Goal: Transaction & Acquisition: Book appointment/travel/reservation

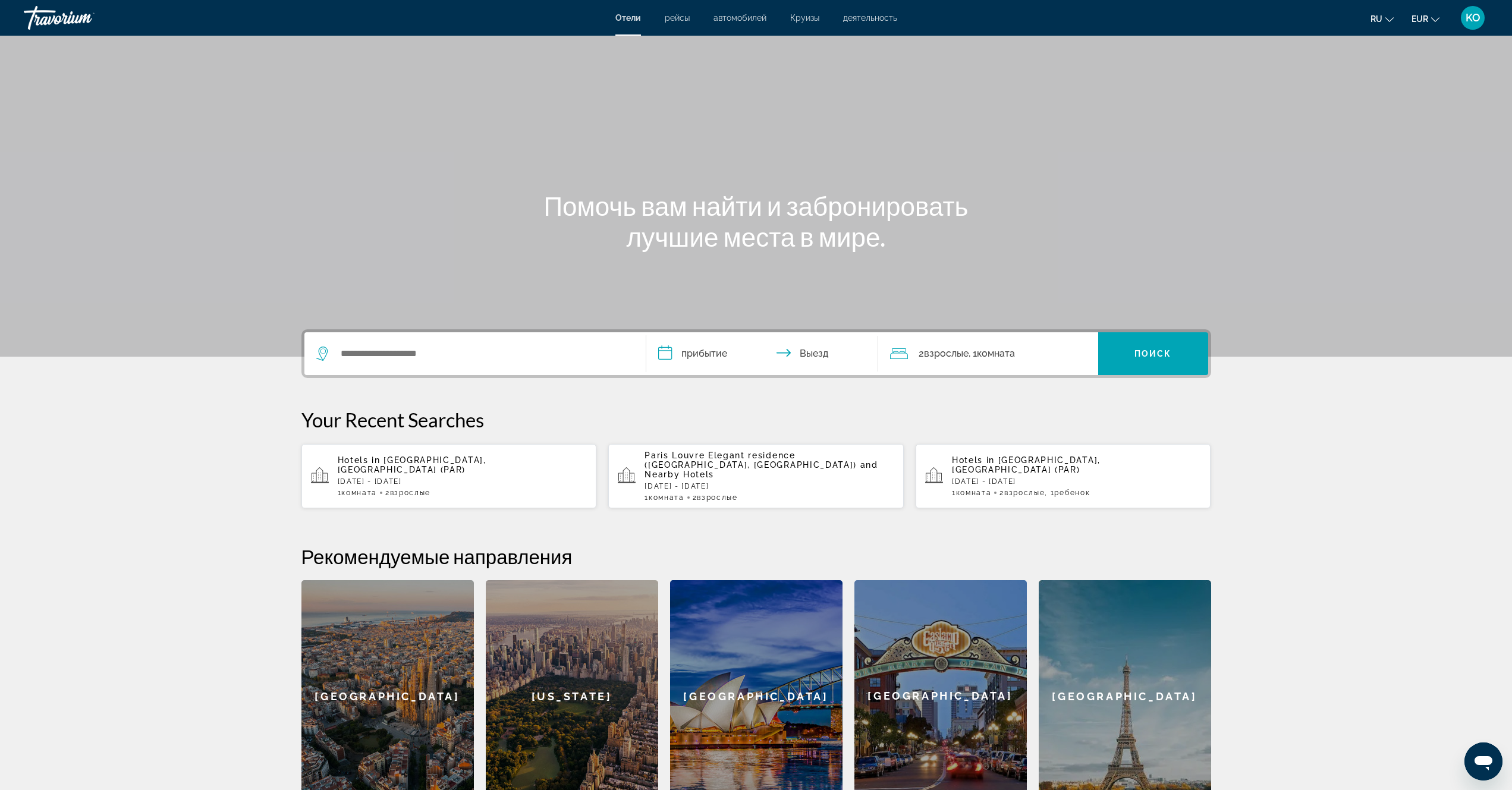
click at [858, 20] on span "деятельность" at bounding box center [869, 17] width 54 height 10
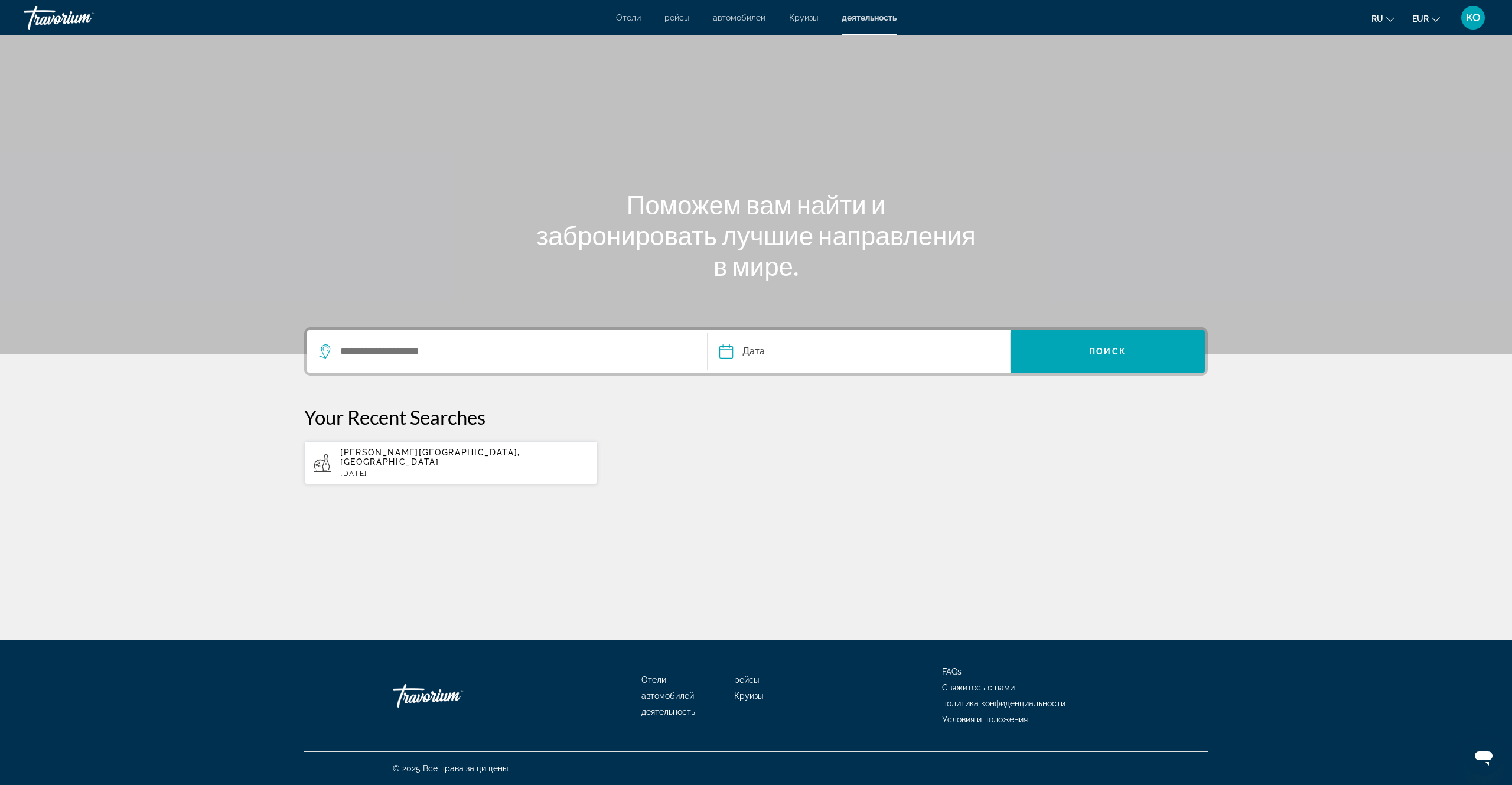
click at [677, 20] on span "рейсы" at bounding box center [676, 17] width 25 height 10
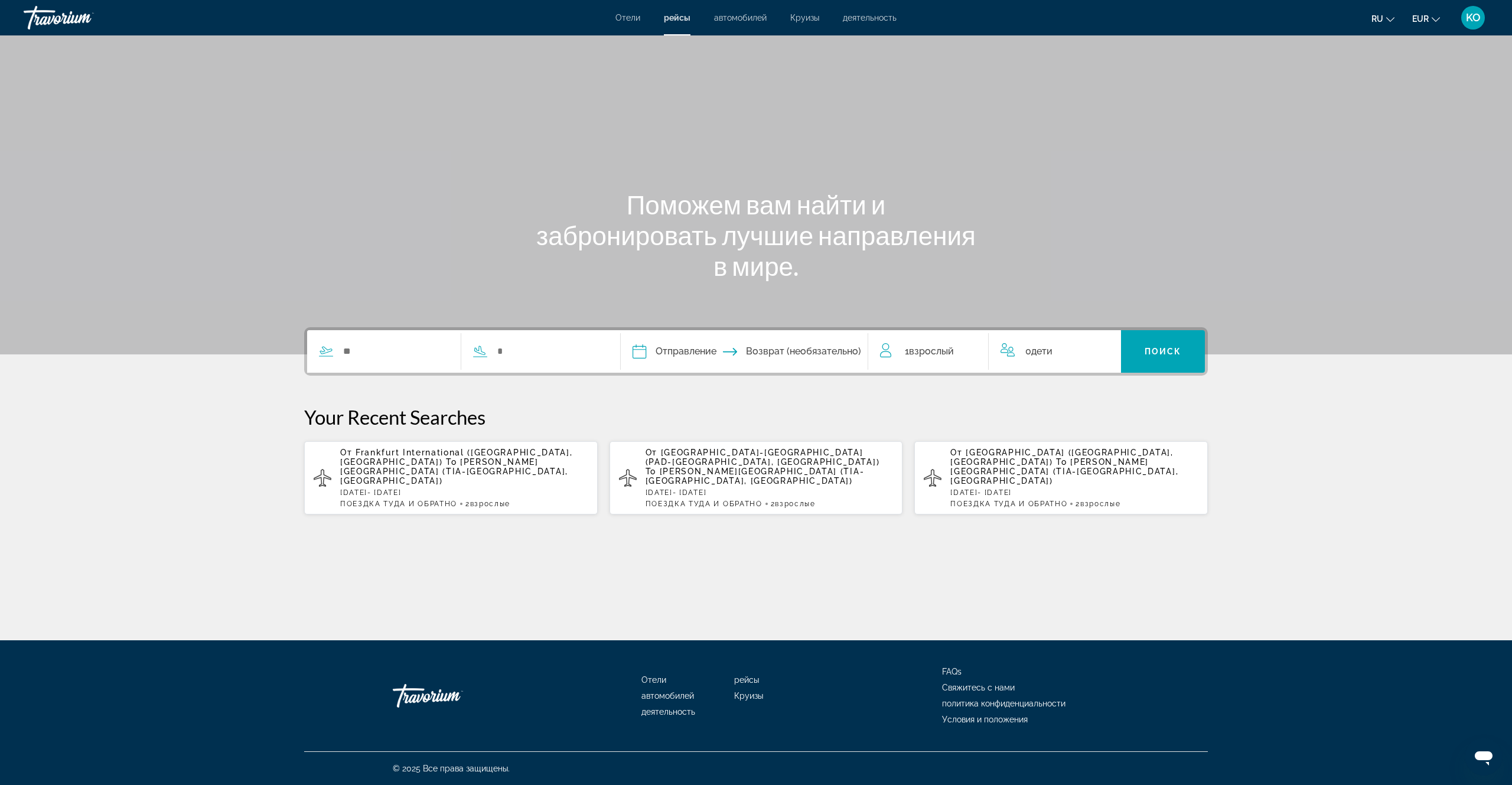
click at [739, 16] on span "автомобилей" at bounding box center [740, 17] width 53 height 10
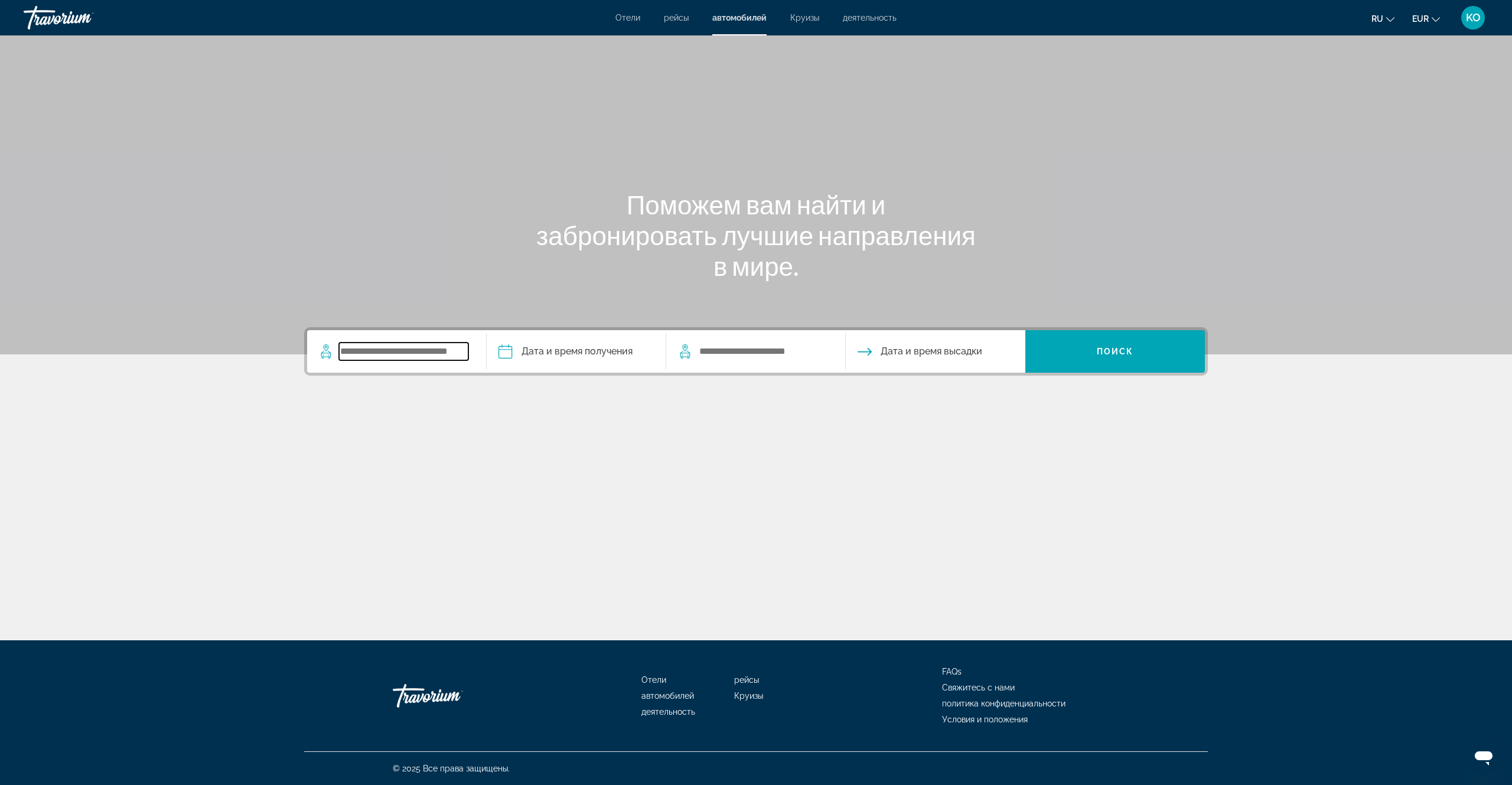
click at [442, 350] on input "Search widget" at bounding box center [404, 351] width 129 height 18
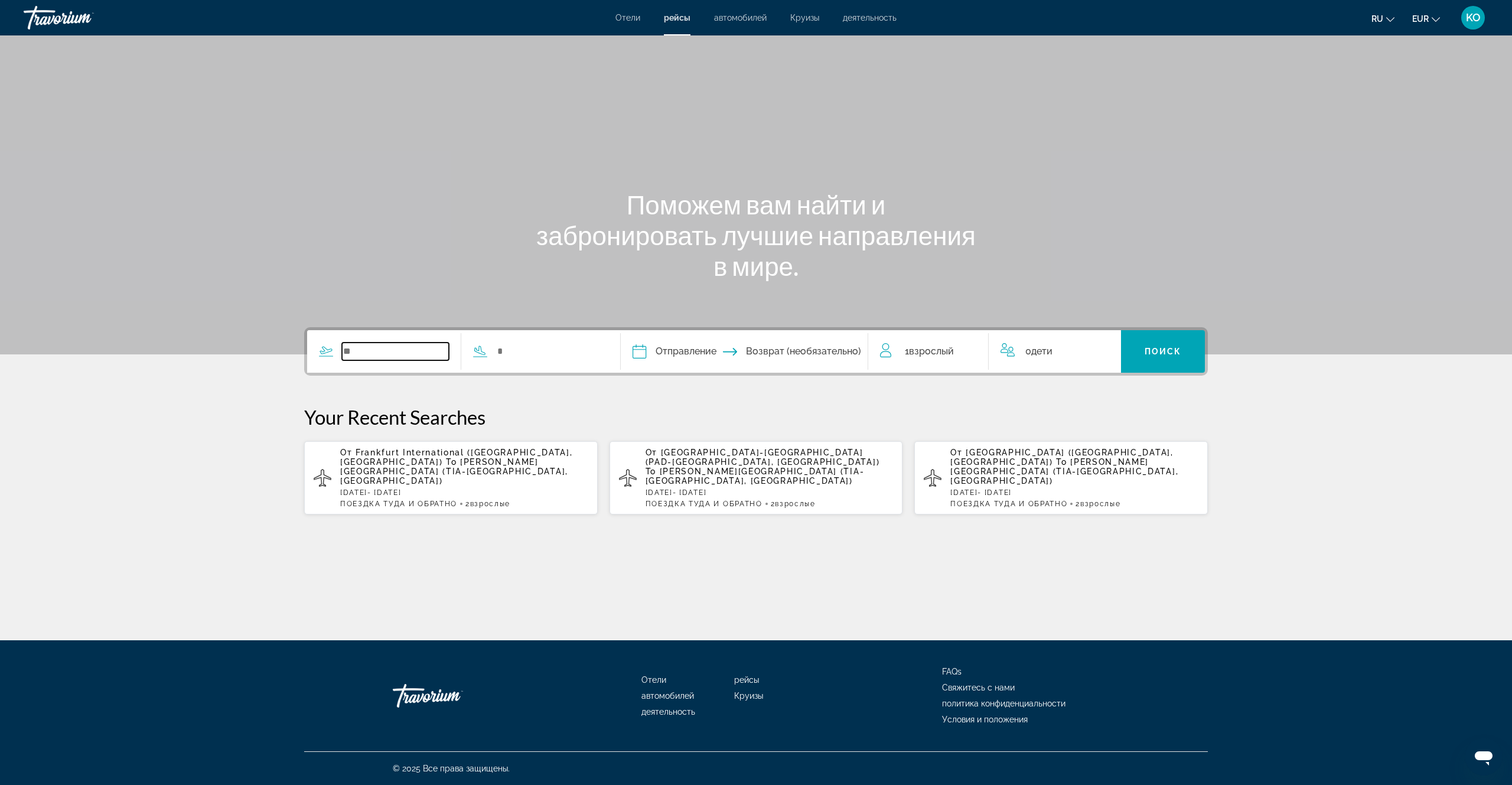
click at [359, 352] on input "Search widget" at bounding box center [396, 351] width 107 height 18
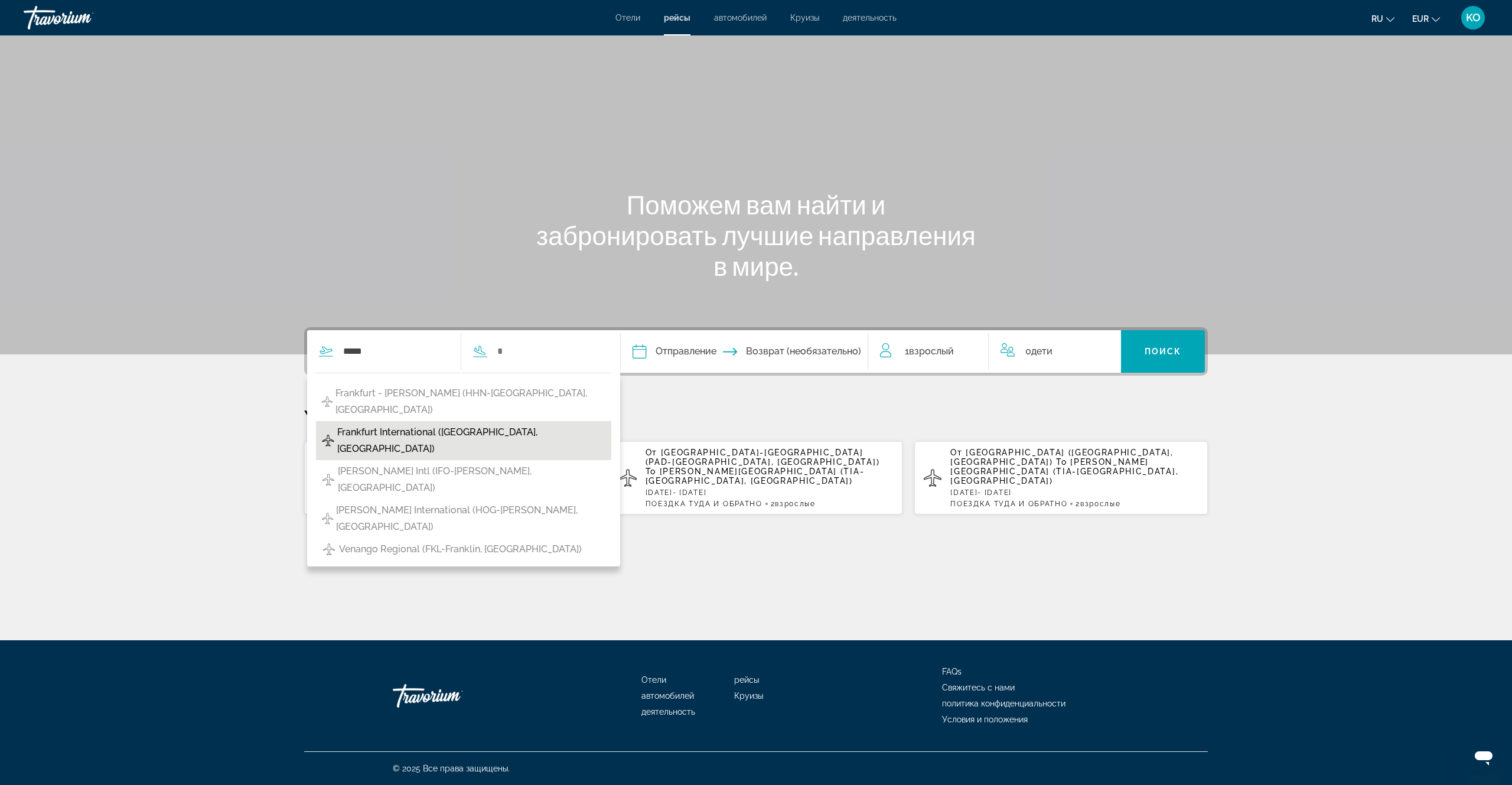
click at [445, 424] on span "Frankfurt International (FRA-Frankfurt, Germany)" at bounding box center [471, 441] width 268 height 33
type input "**********"
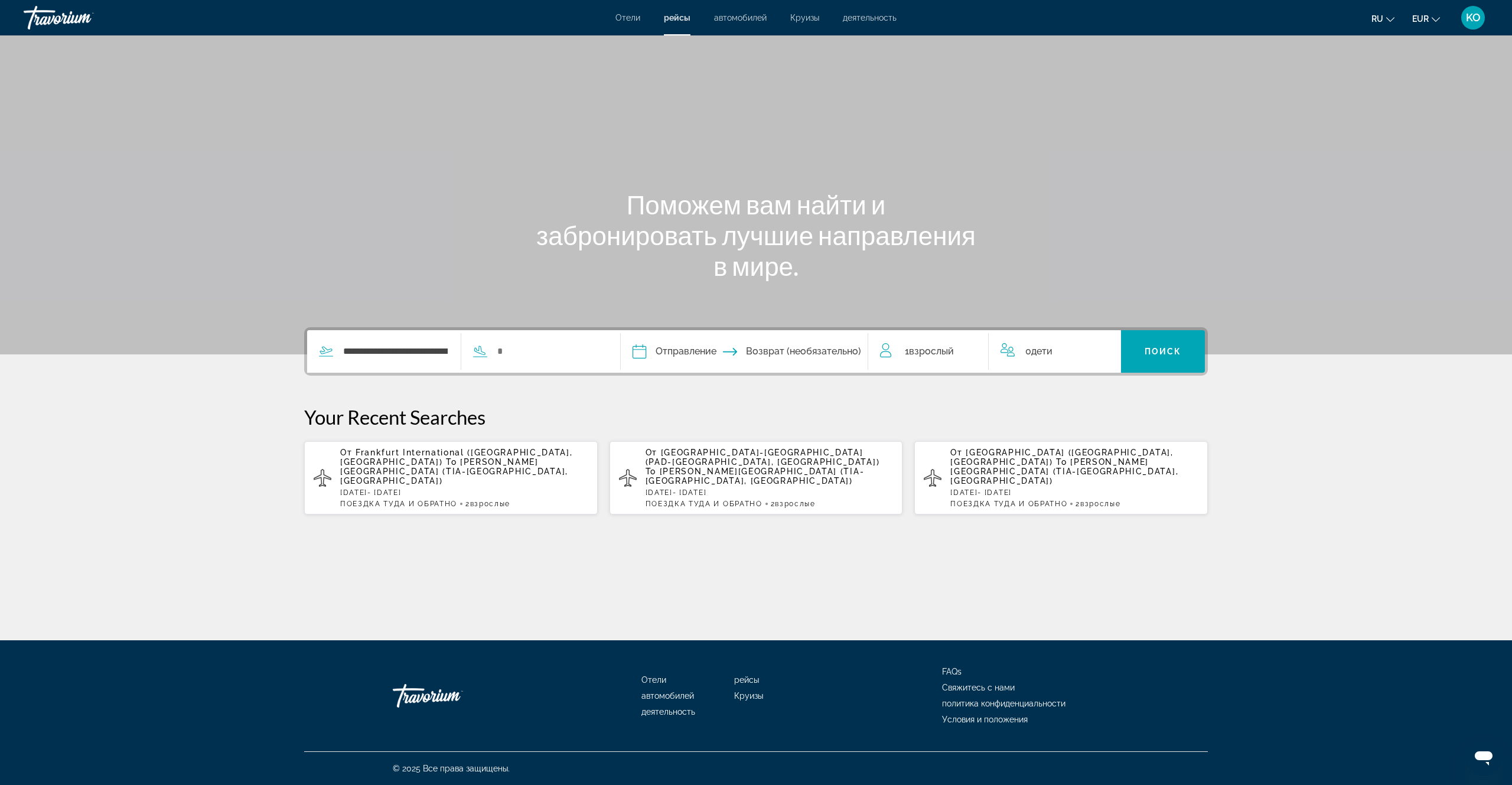
click at [487, 354] on icon "Search widget" at bounding box center [480, 351] width 14 height 14
click at [487, 356] on icon "Search widget" at bounding box center [480, 351] width 14 height 14
click at [515, 353] on input "Search widget" at bounding box center [550, 351] width 107 height 18
drag, startPoint x: 522, startPoint y: 348, endPoint x: 490, endPoint y: 351, distance: 32.1
click at [490, 351] on div "Search widget" at bounding box center [532, 351] width 141 height 18
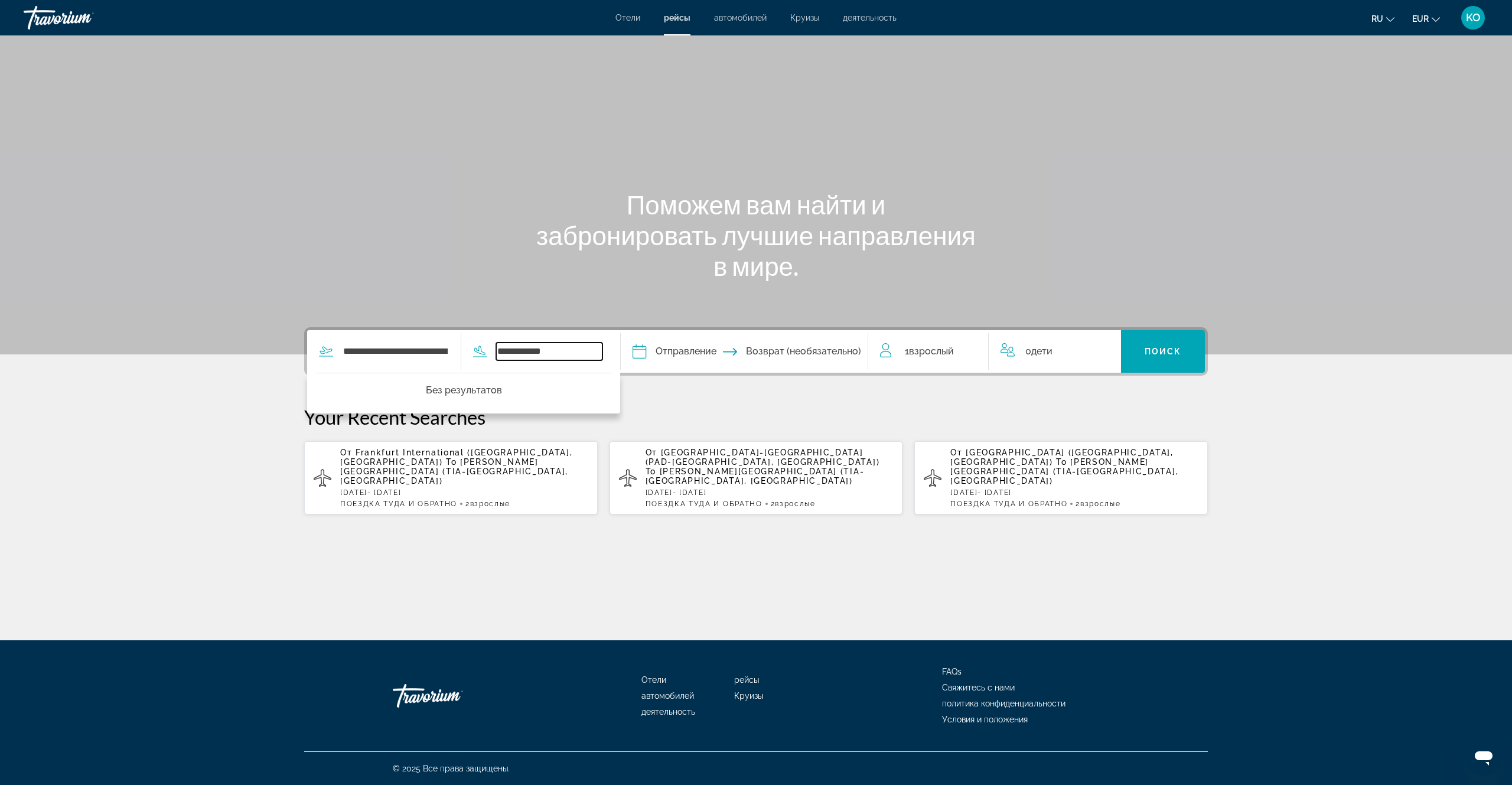
click at [566, 354] on input "**********" at bounding box center [550, 351] width 107 height 18
click at [575, 351] on input "**********" at bounding box center [550, 351] width 107 height 18
drag, startPoint x: 565, startPoint y: 354, endPoint x: 502, endPoint y: 354, distance: 63.0
click at [502, 354] on div "**********" at bounding box center [532, 351] width 141 height 18
type input "*"
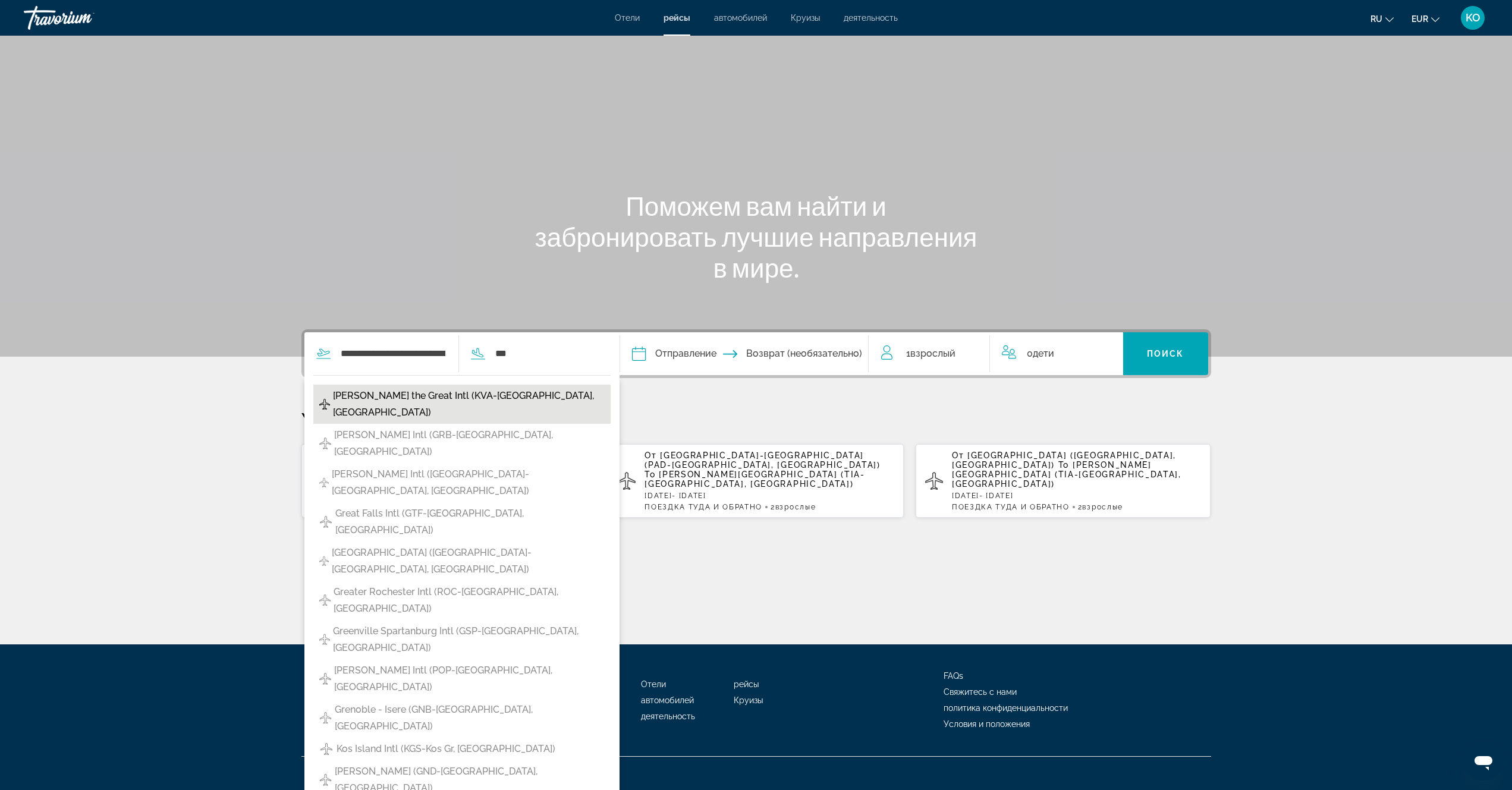
click at [450, 400] on span "Alexander the Great Intl (KVA-Kavalla, Greece)" at bounding box center [469, 404] width 272 height 33
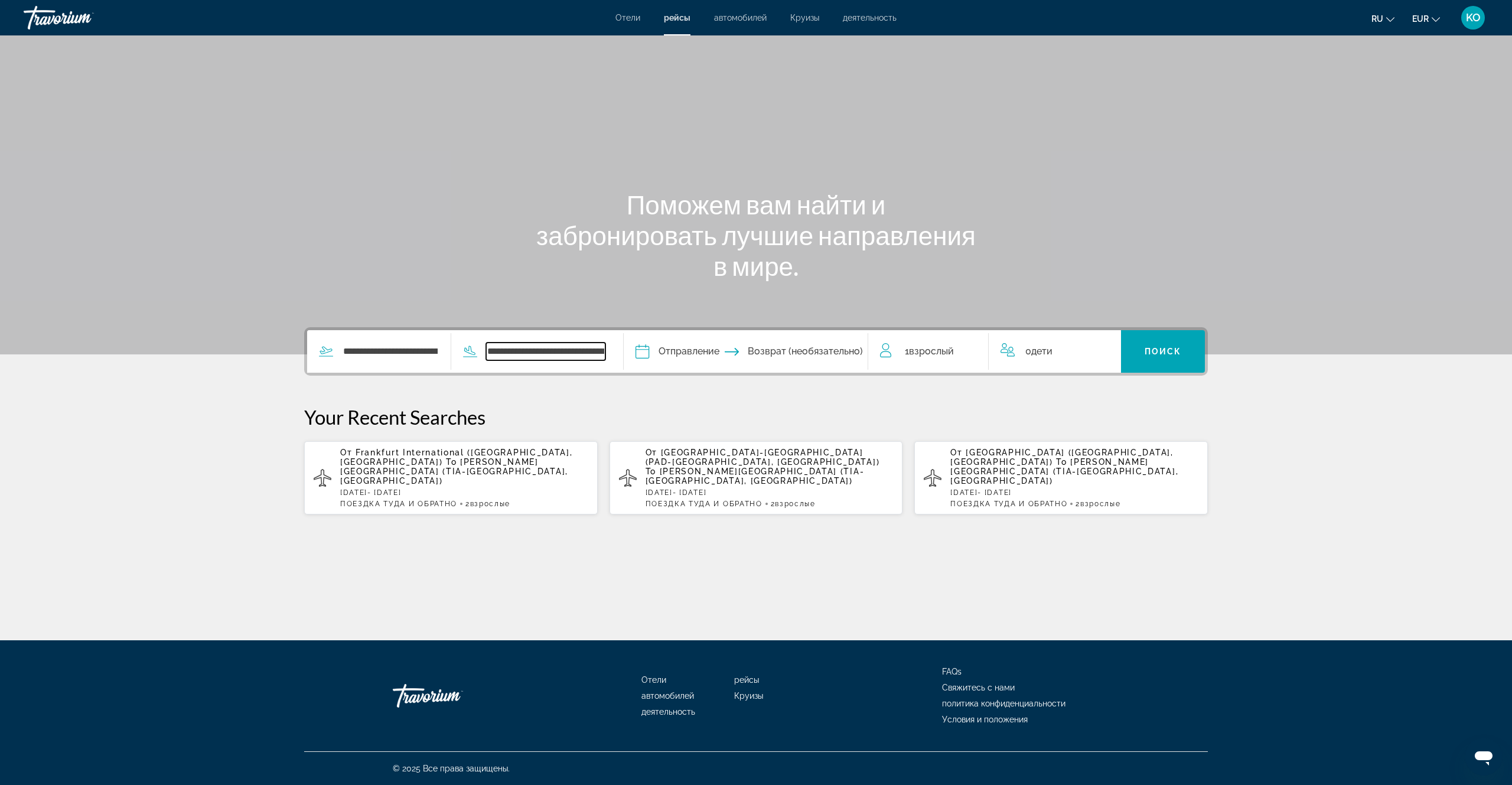
drag, startPoint x: 626, startPoint y: 351, endPoint x: 480, endPoint y: 349, distance: 146.0
click at [480, 349] on div "**********" at bounding box center [528, 351] width 154 height 18
click at [557, 353] on input "**********" at bounding box center [545, 351] width 120 height 18
type input "**********"
click at [697, 348] on input "Depart date" at bounding box center [693, 353] width 121 height 46
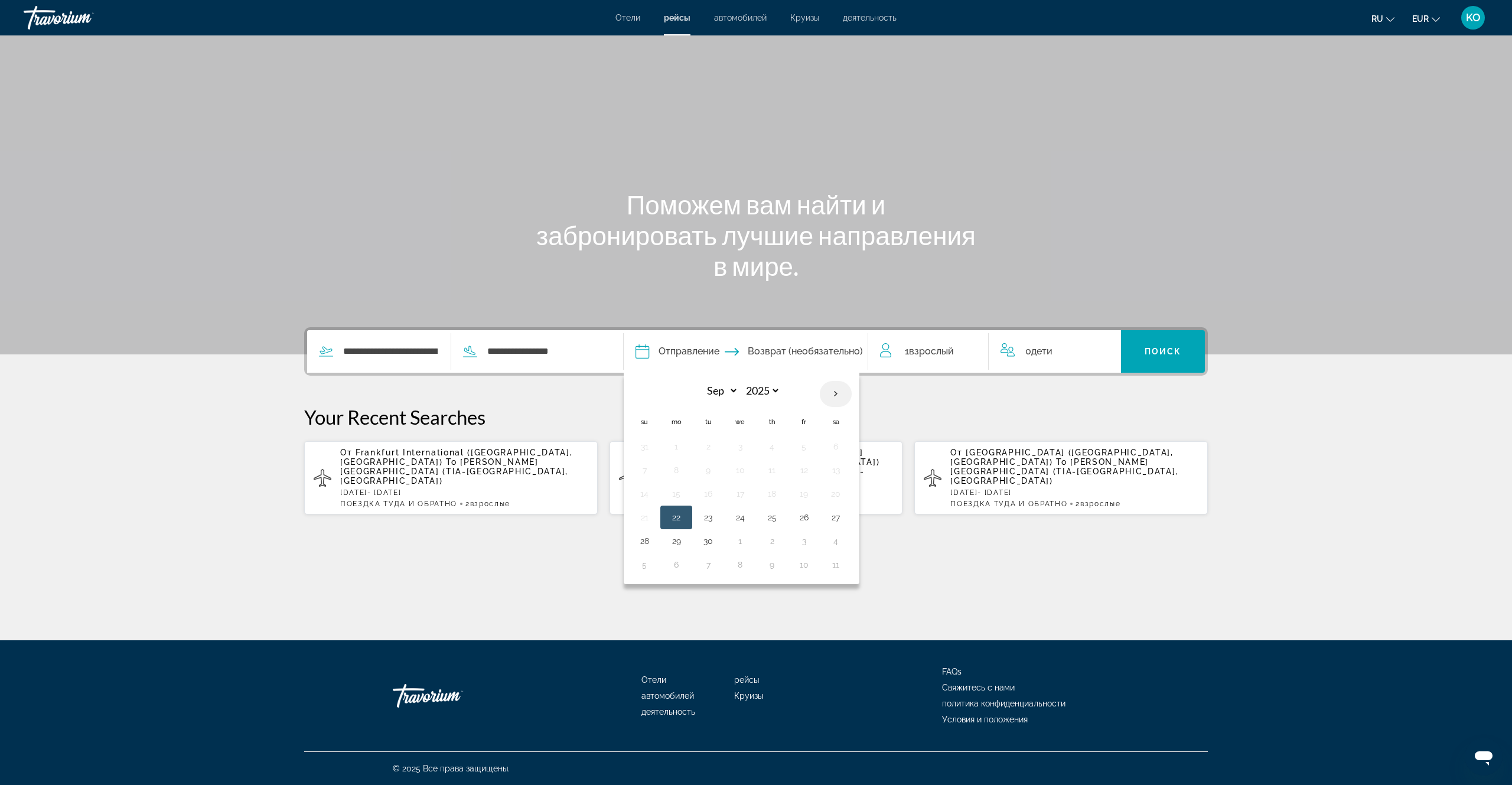
click at [852, 397] on th "Next month" at bounding box center [836, 394] width 32 height 26
click at [852, 397] on th "Next month" at bounding box center [836, 394] width 32 height 26
select select "*"
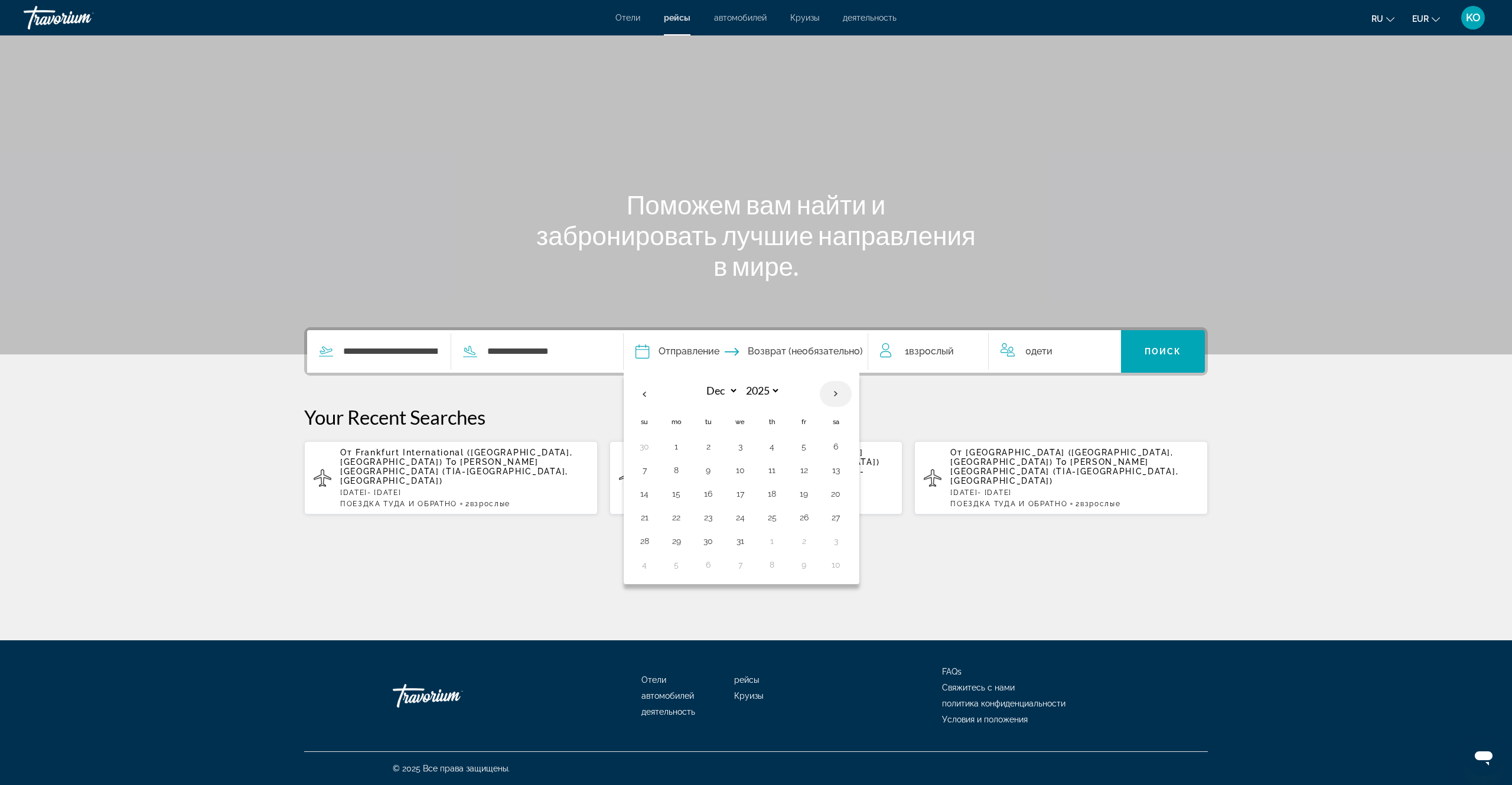
select select "****"
click at [852, 397] on th "Next month" at bounding box center [836, 394] width 32 height 26
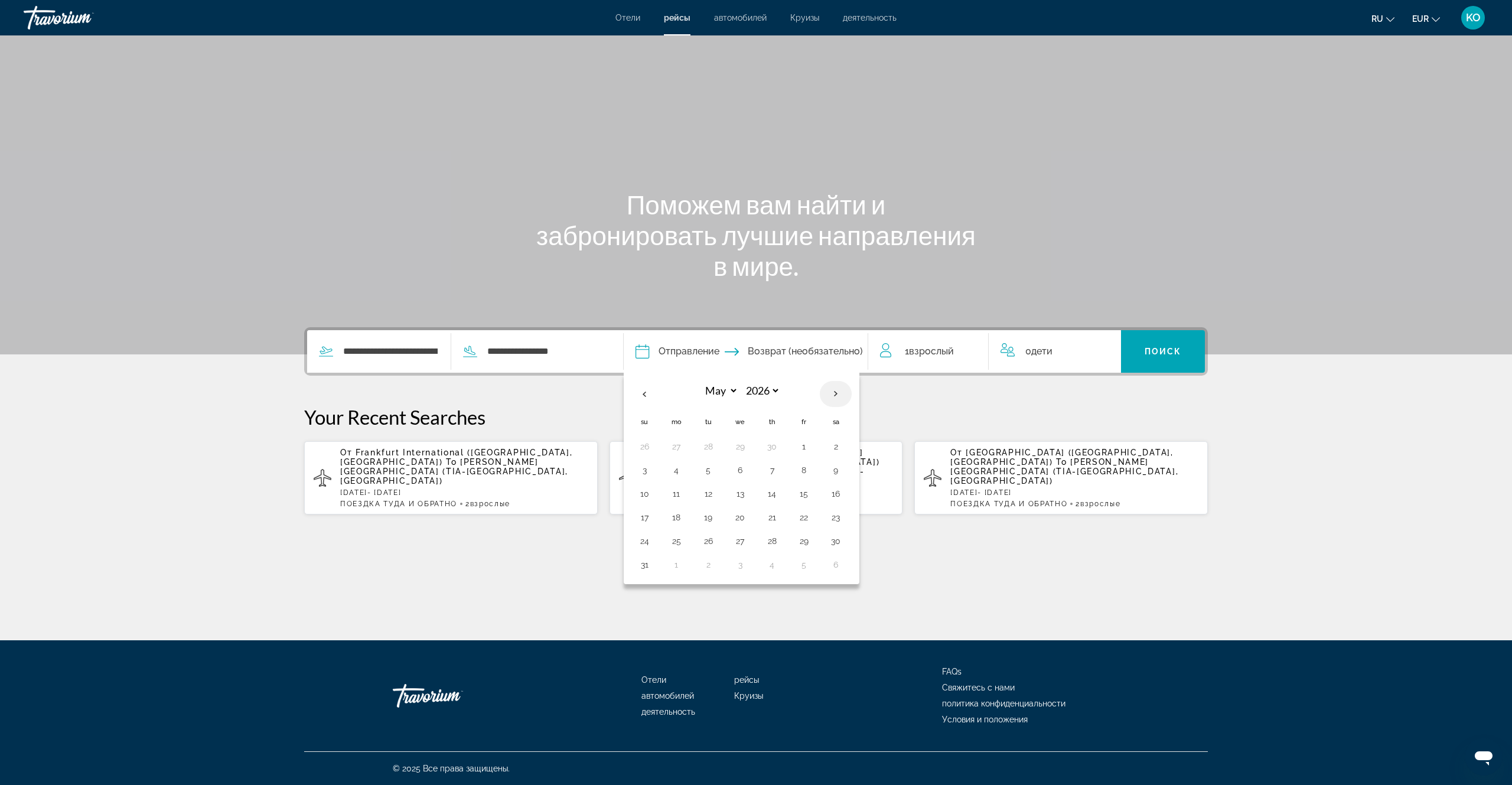
click at [852, 397] on th "Next month" at bounding box center [836, 394] width 32 height 26
click at [660, 393] on th "Previous month" at bounding box center [644, 394] width 32 height 26
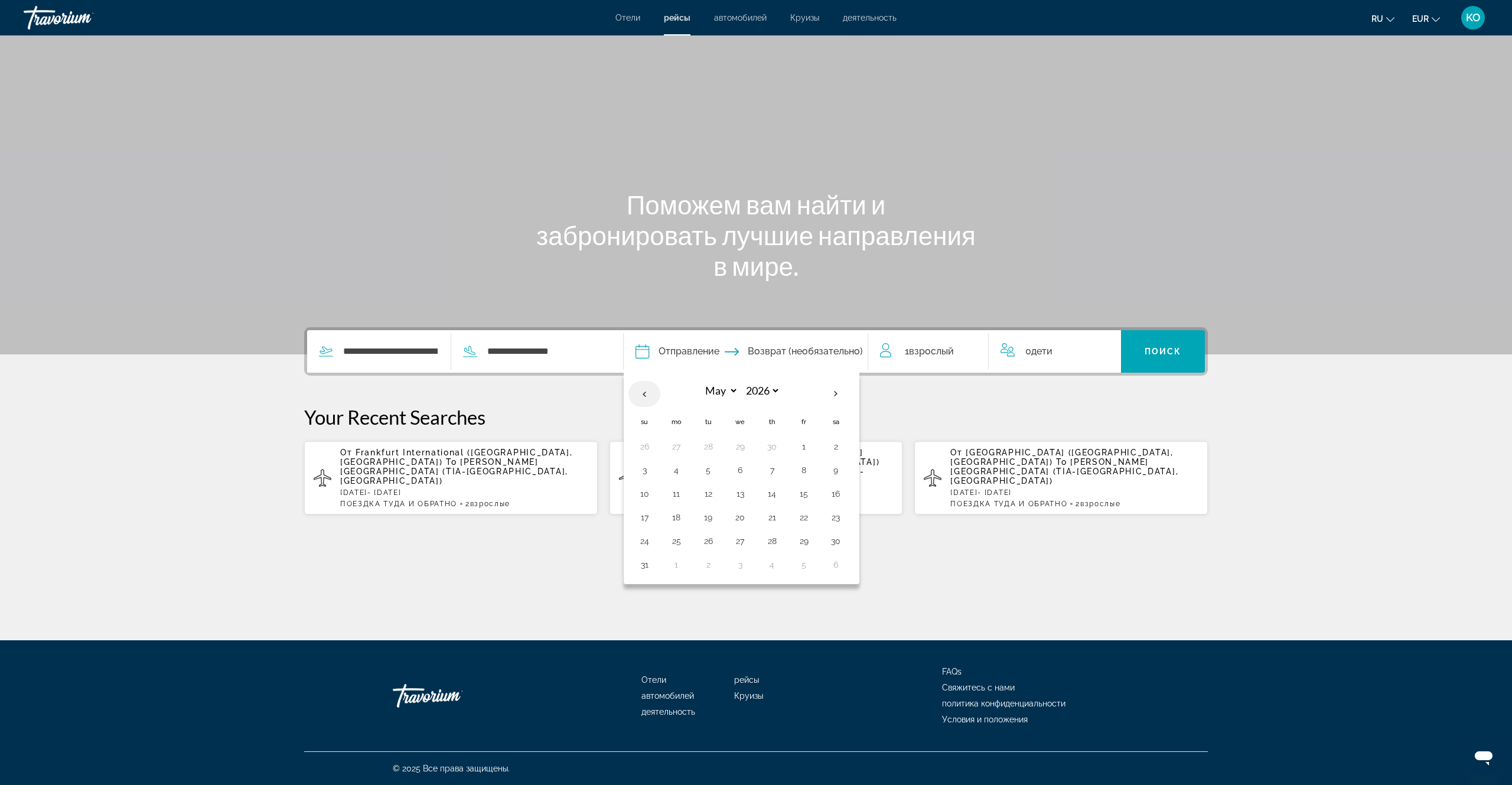
select select "*"
click at [654, 519] on button "19" at bounding box center [644, 518] width 19 height 17
type input "**********"
select select "*"
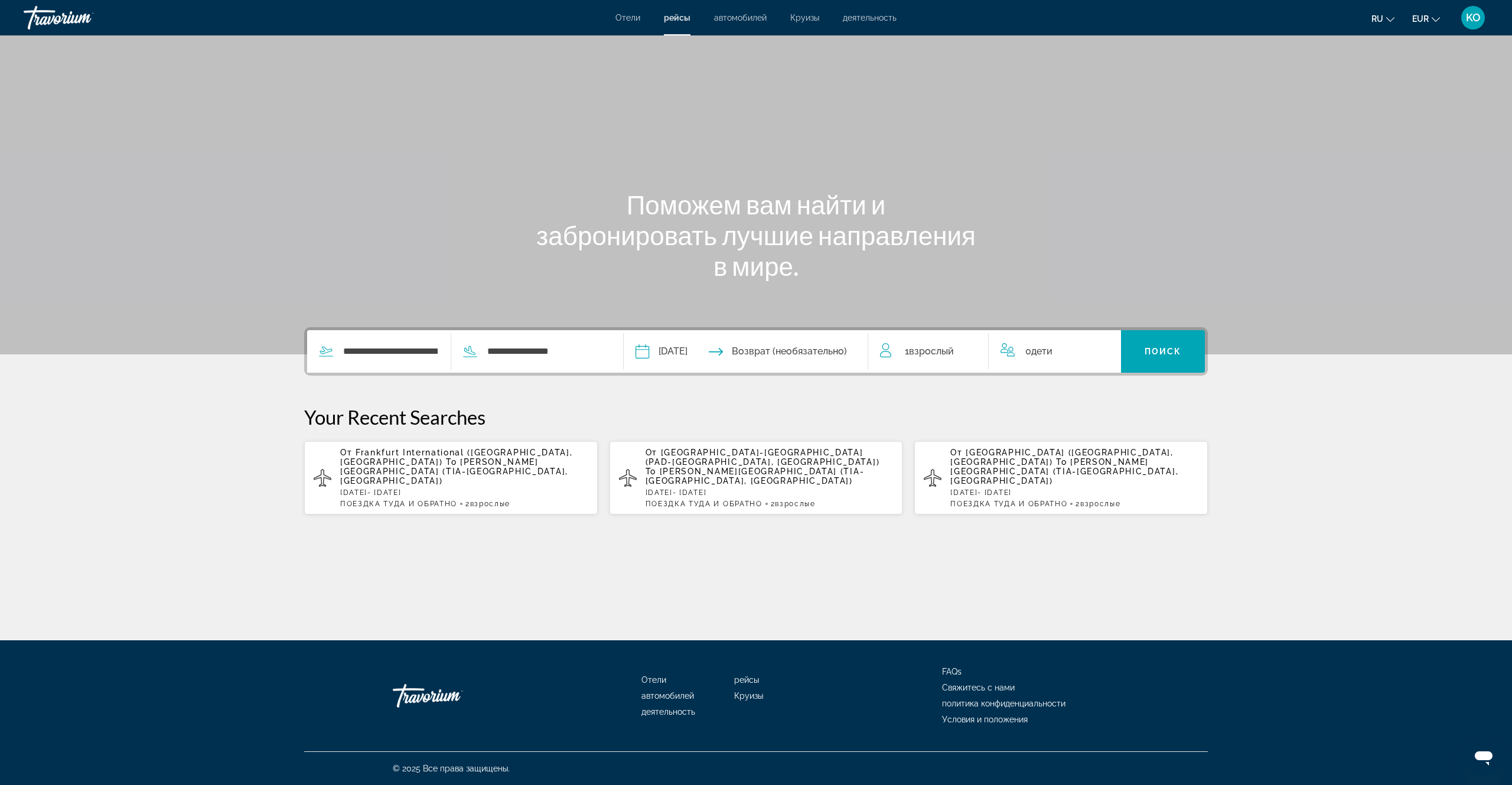
click at [821, 354] on input "Return date" at bounding box center [812, 353] width 121 height 46
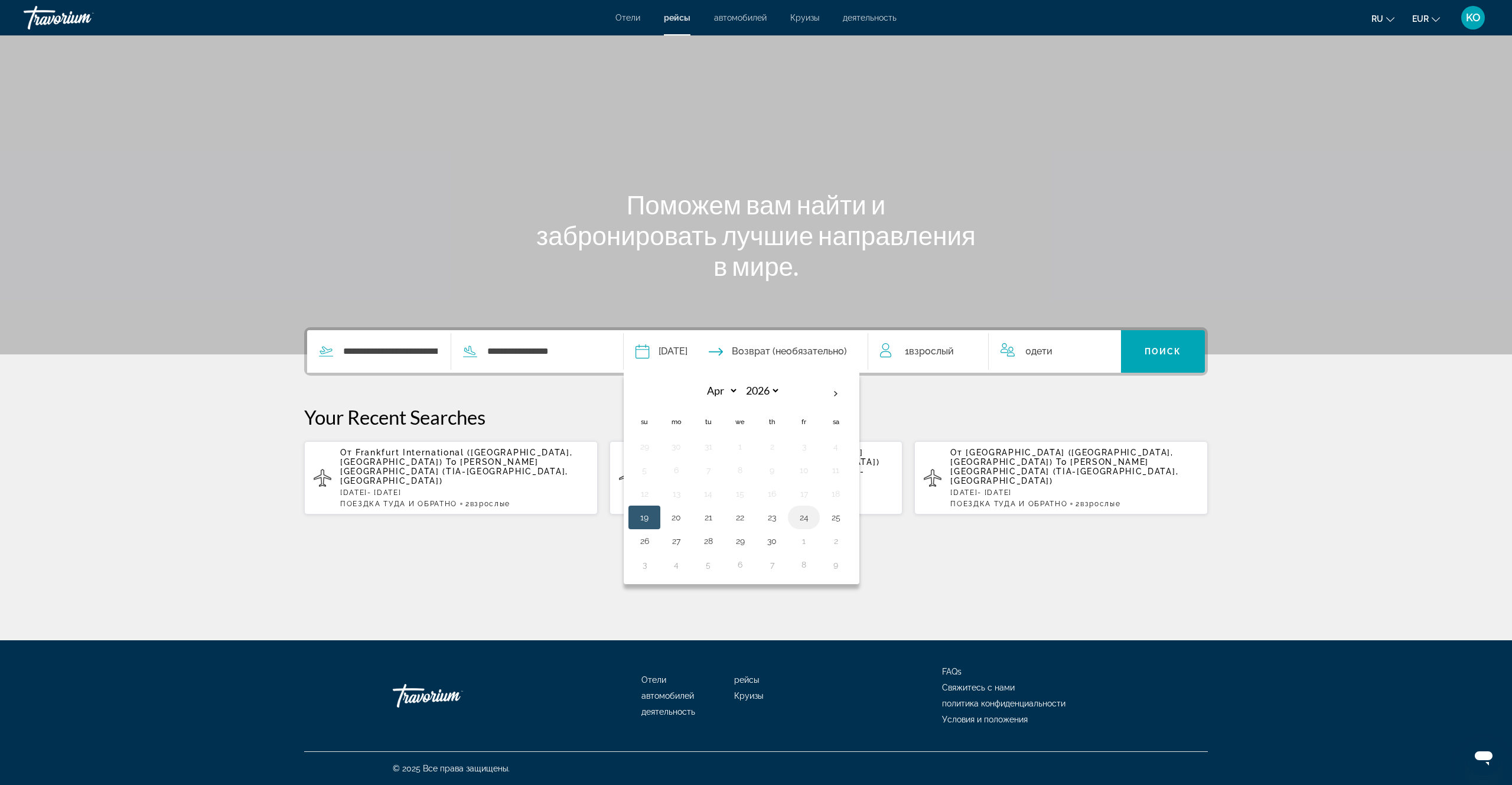
click at [813, 519] on button "24" at bounding box center [803, 518] width 19 height 17
type input "**********"
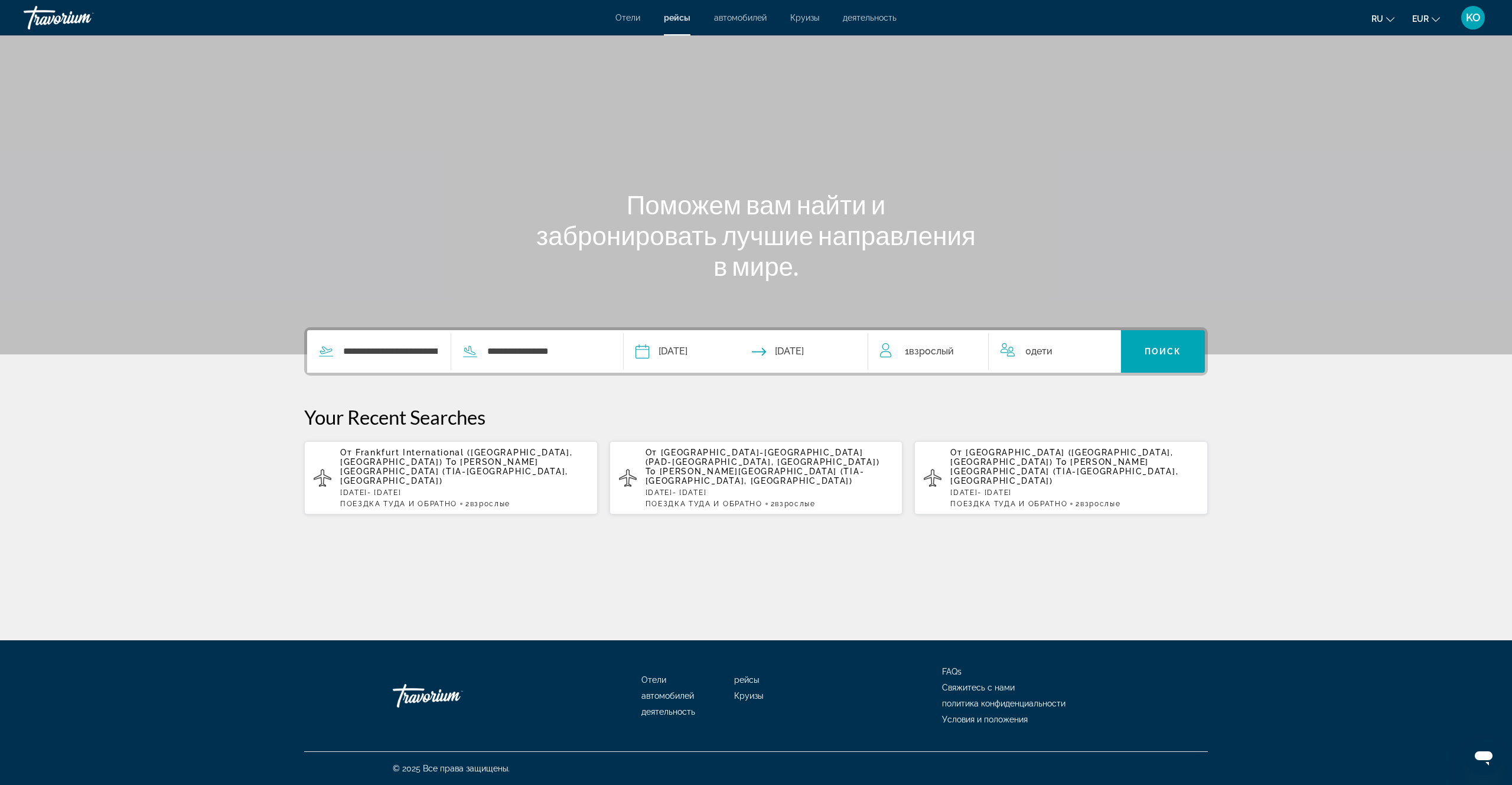
click at [912, 354] on span "Взрослый" at bounding box center [931, 351] width 45 height 11
click at [969, 351] on icon "Increment adults" at bounding box center [971, 349] width 11 height 14
click at [1158, 351] on span "Поиск" at bounding box center [1163, 351] width 37 height 10
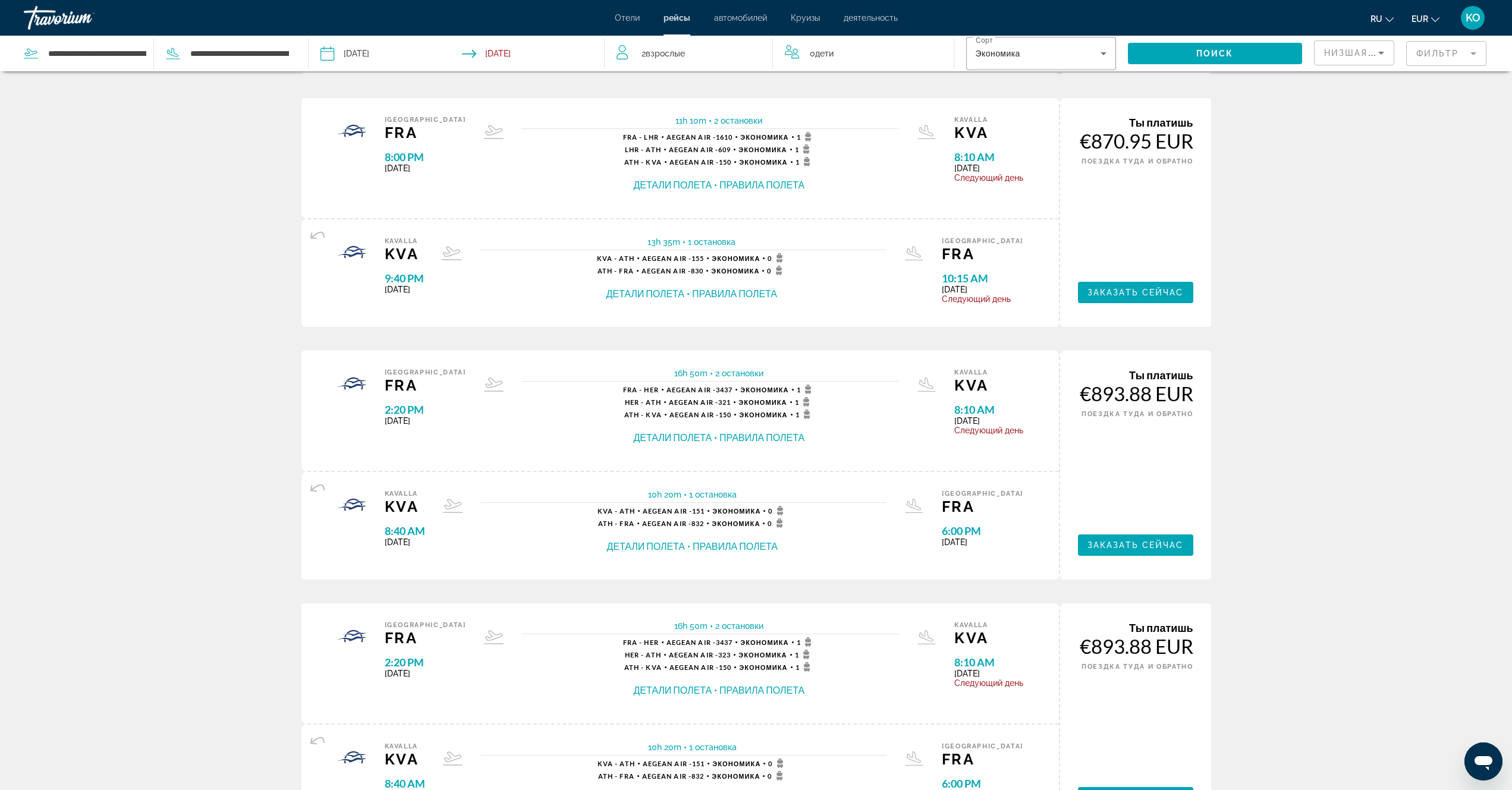
scroll to position [60, 0]
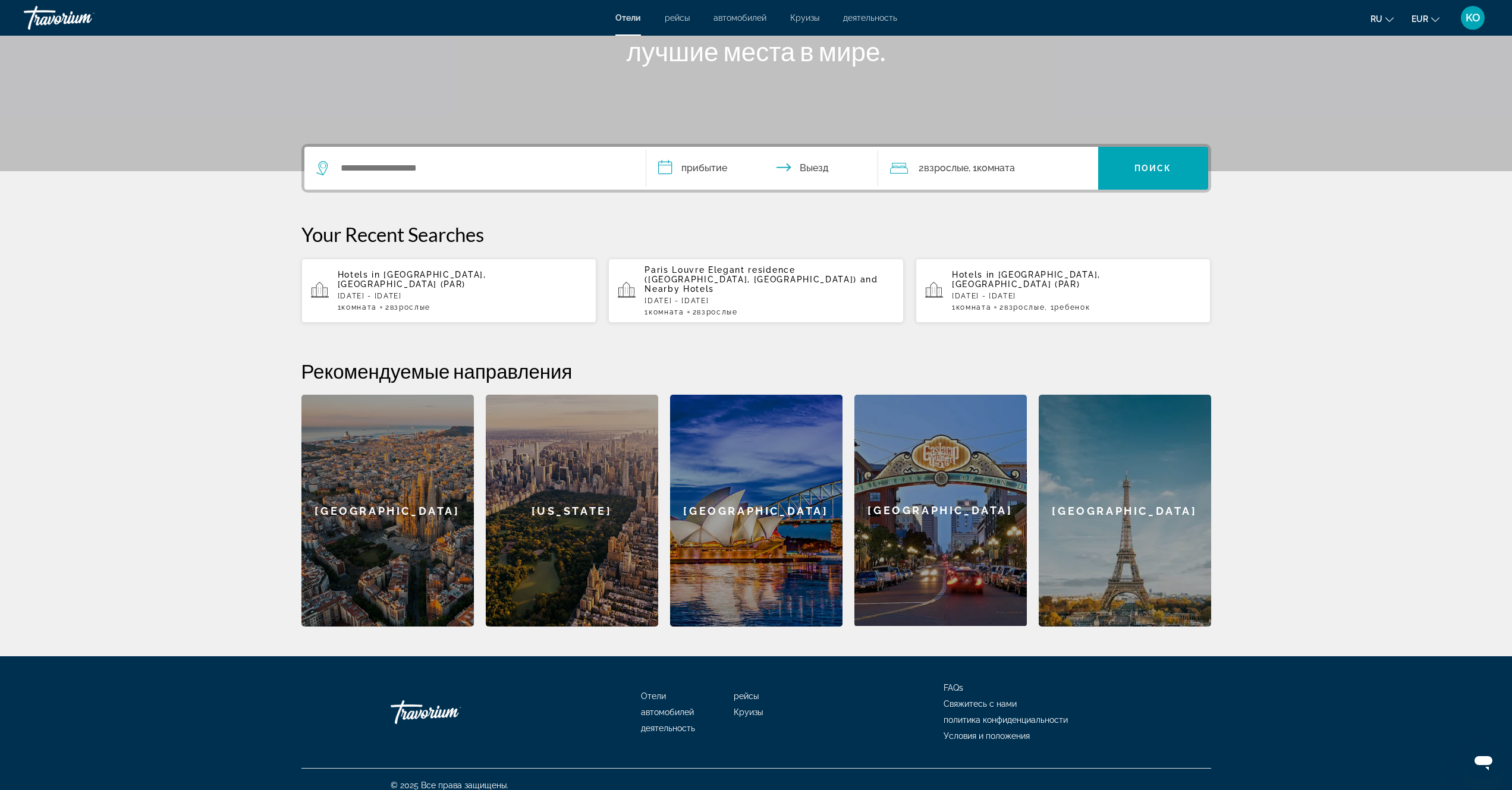
scroll to position [188, 0]
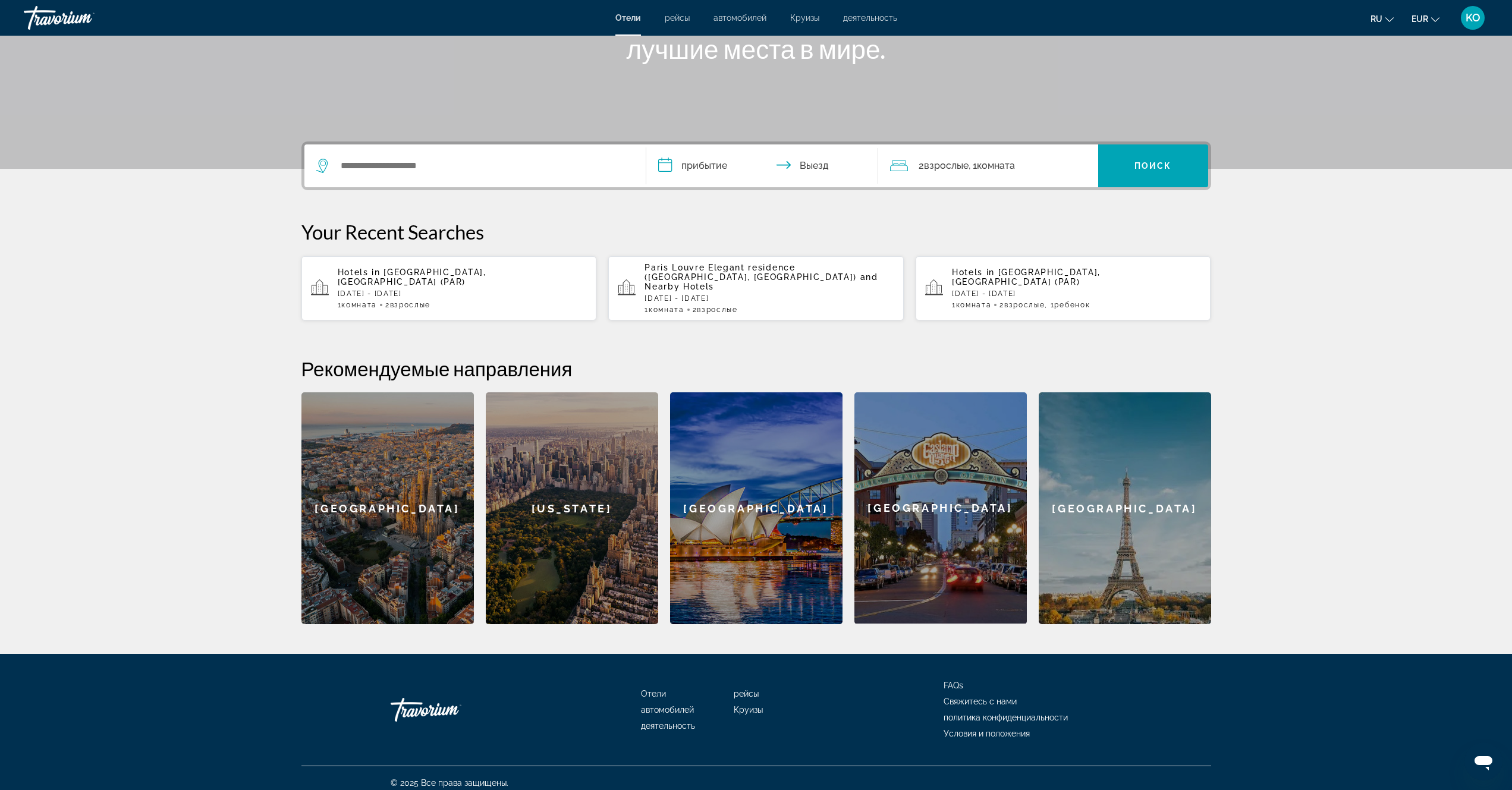
click at [419, 289] on p "[DATE] - [DATE]" at bounding box center [463, 293] width 250 height 8
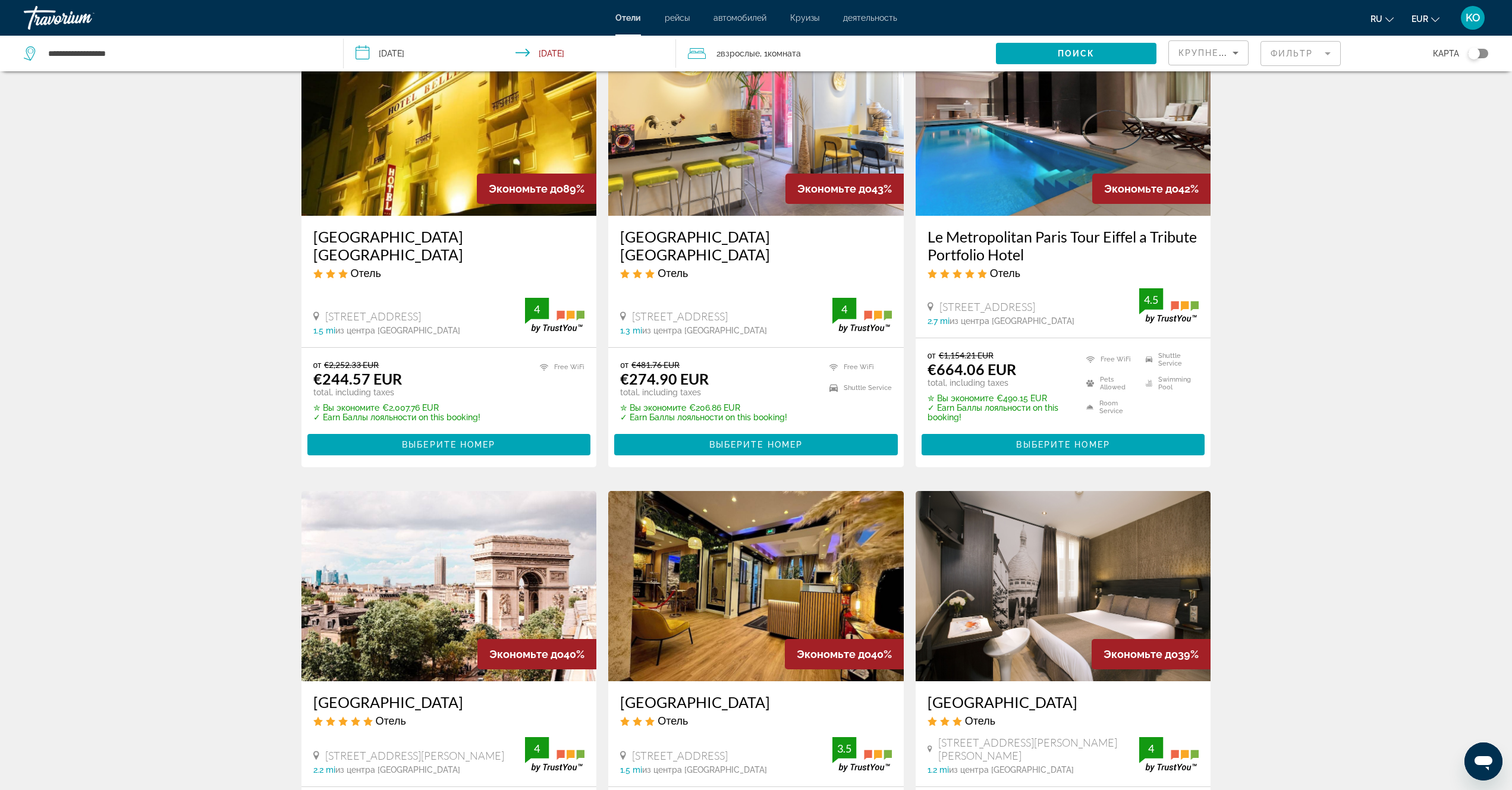
scroll to position [298, 0]
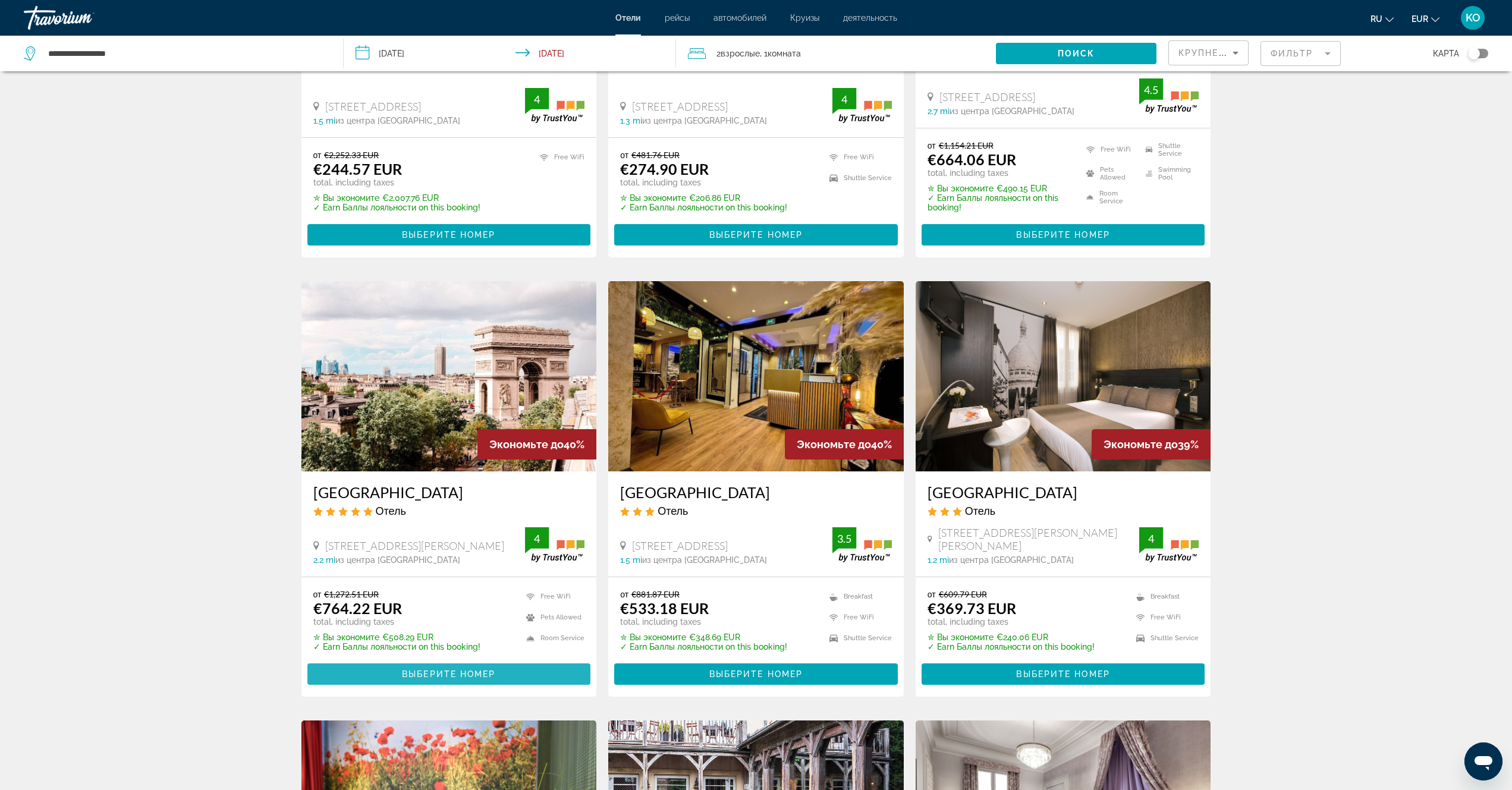
click at [452, 673] on span "Выберите номер" at bounding box center [448, 674] width 93 height 10
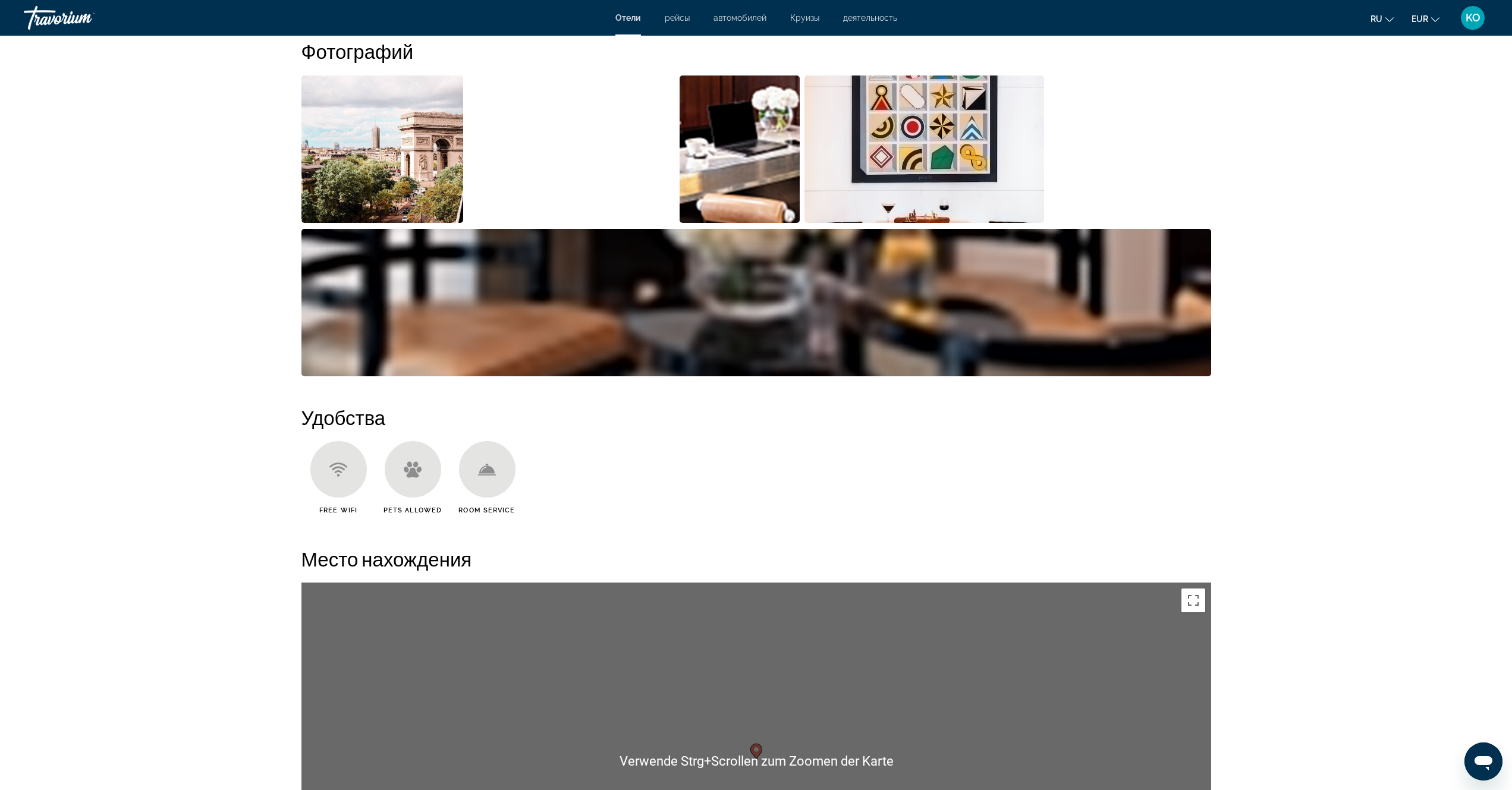
scroll to position [357, 0]
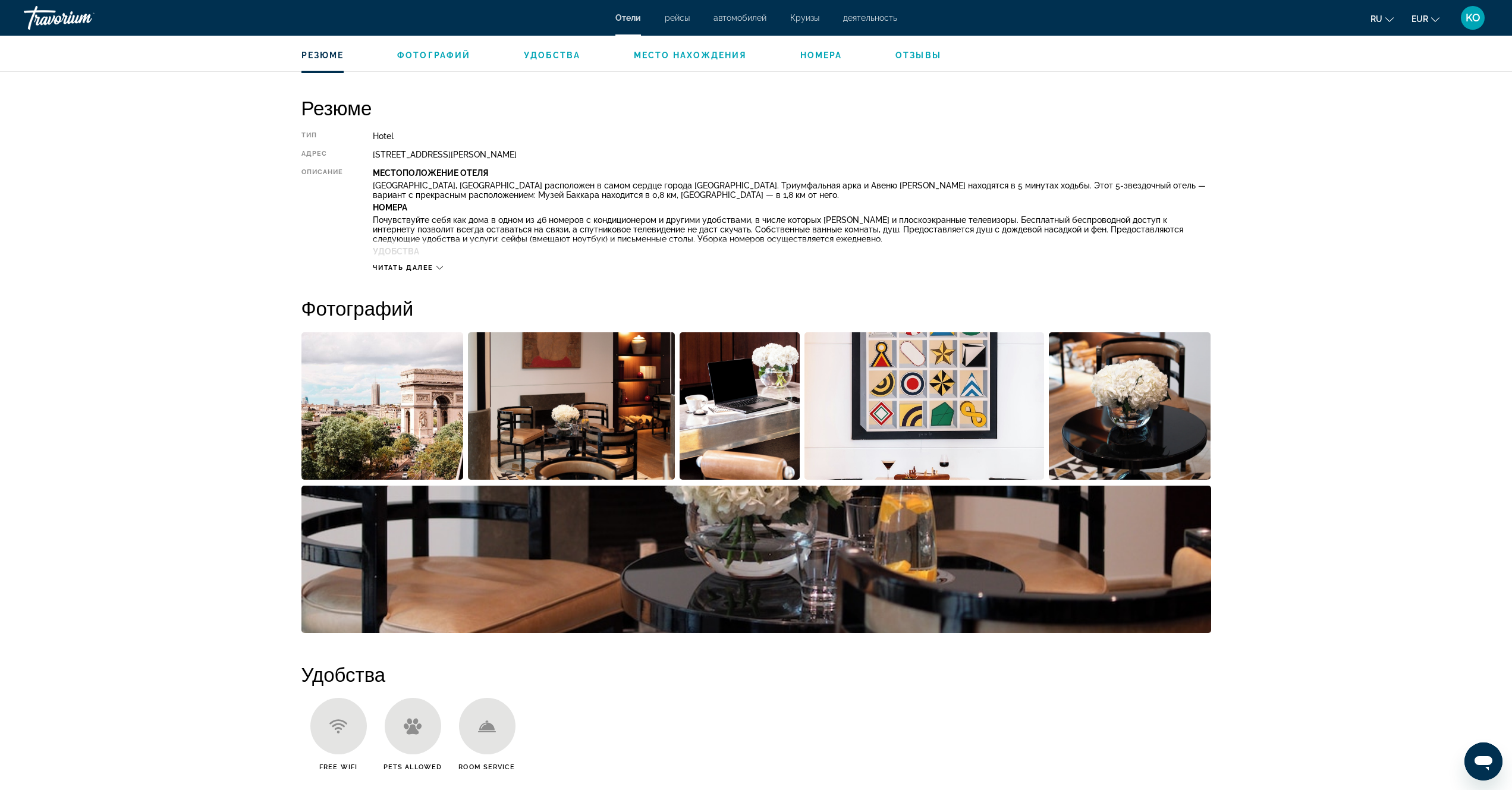
click at [1200, 539] on img "Open full-screen image slider" at bounding box center [756, 559] width 909 height 148
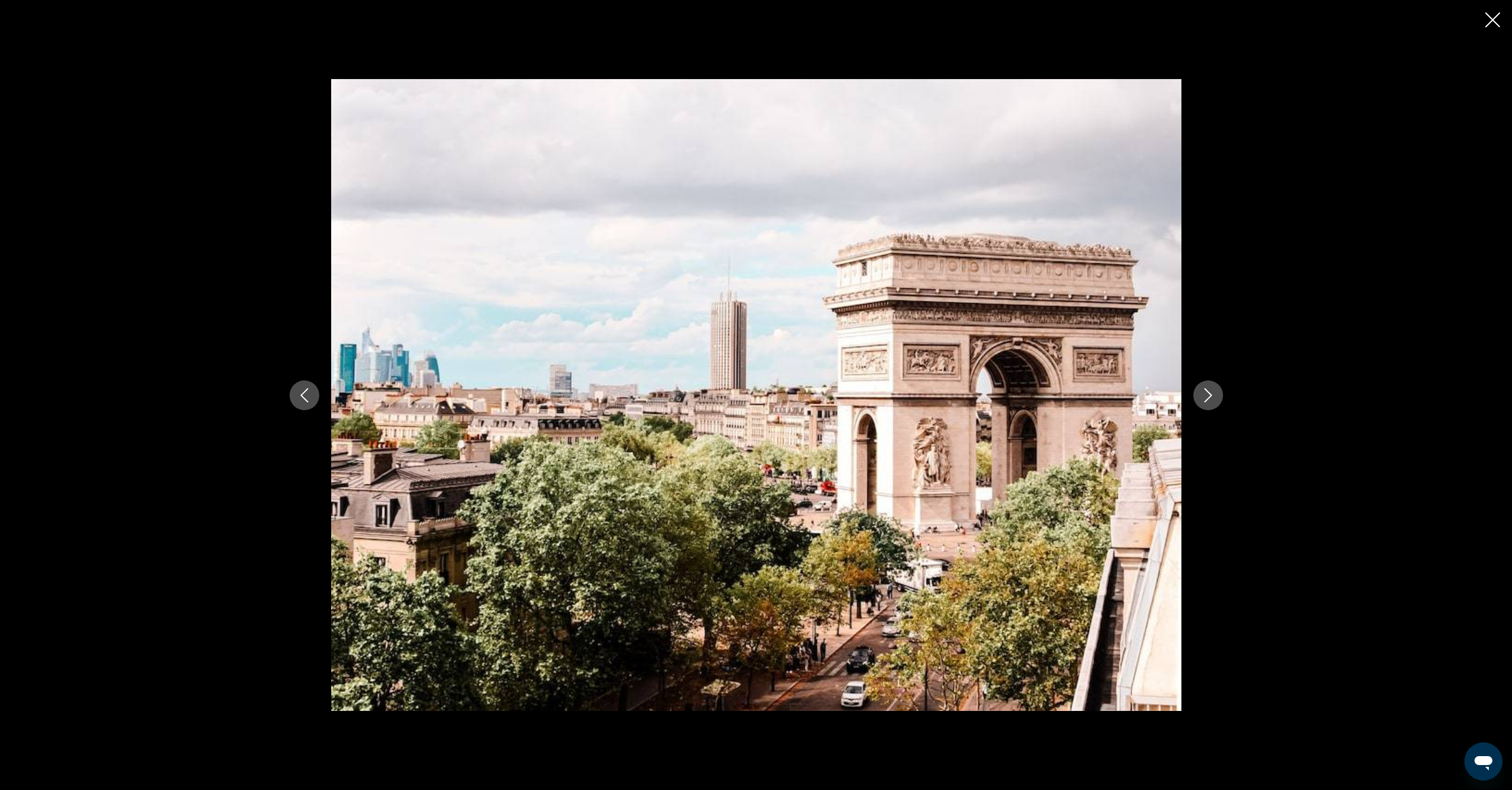
click at [1208, 404] on button "Next image" at bounding box center [1208, 395] width 30 height 30
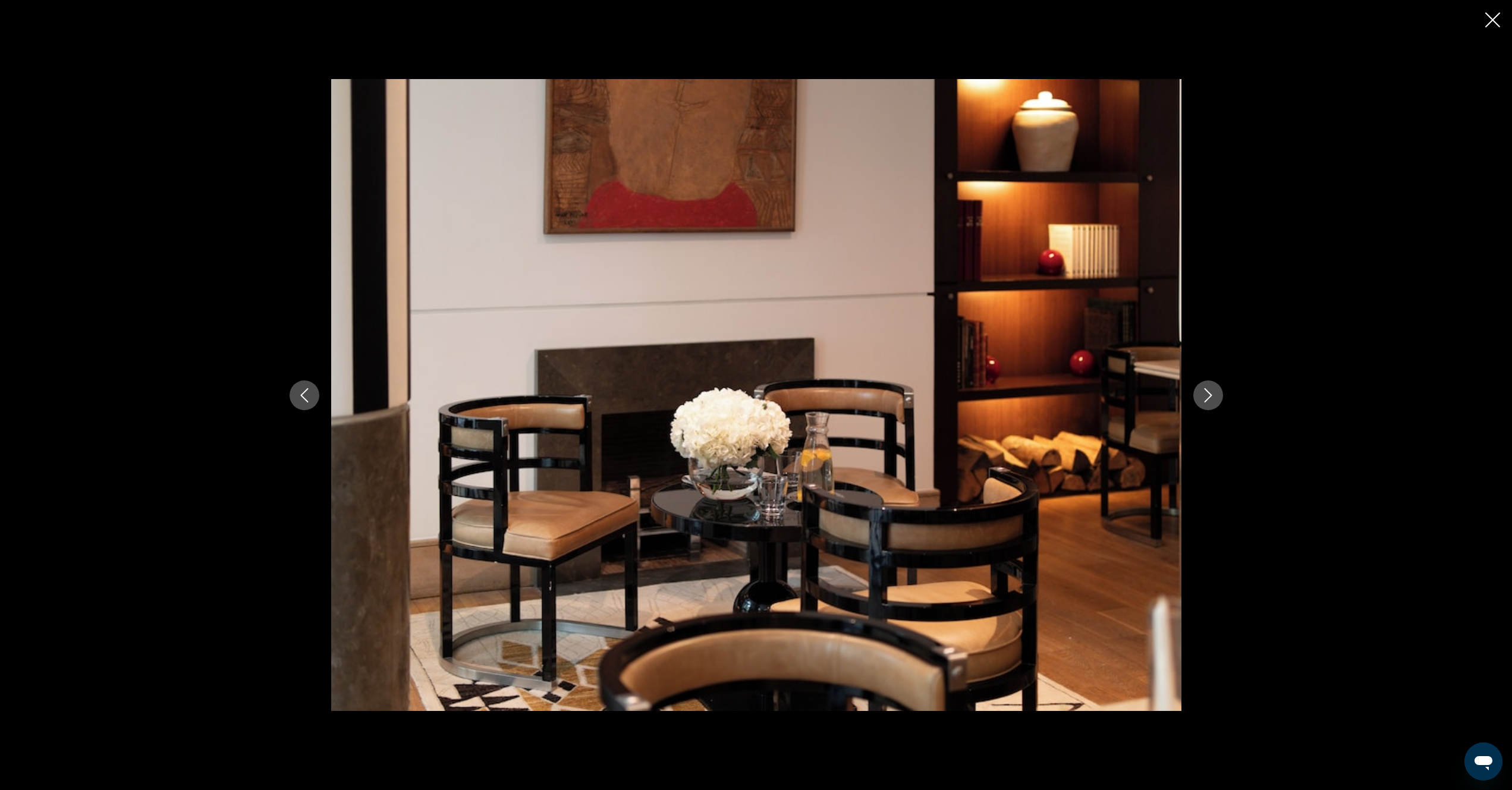
click at [1208, 404] on button "Next image" at bounding box center [1208, 395] width 30 height 30
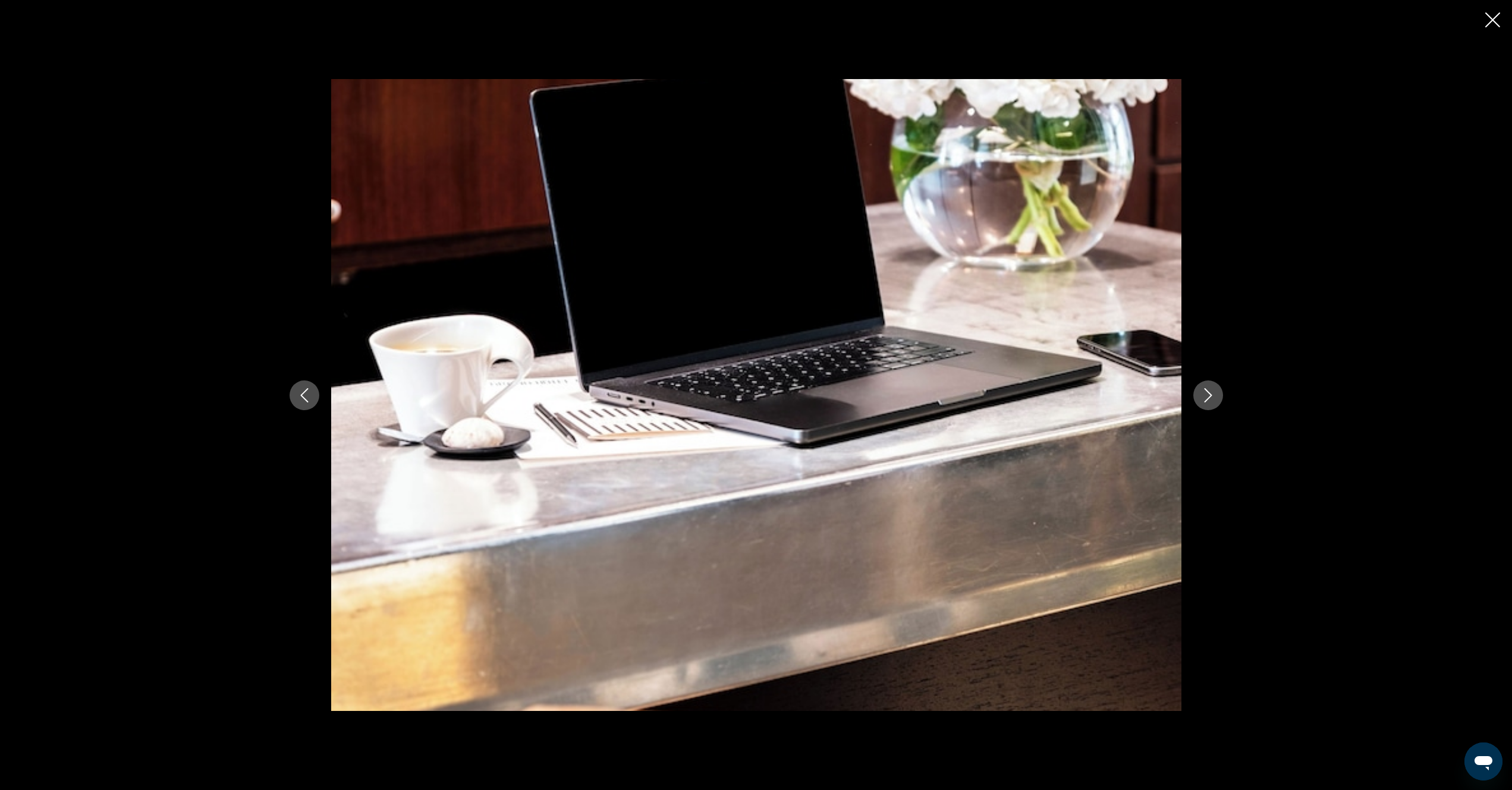
click at [1208, 404] on button "Next image" at bounding box center [1208, 395] width 30 height 30
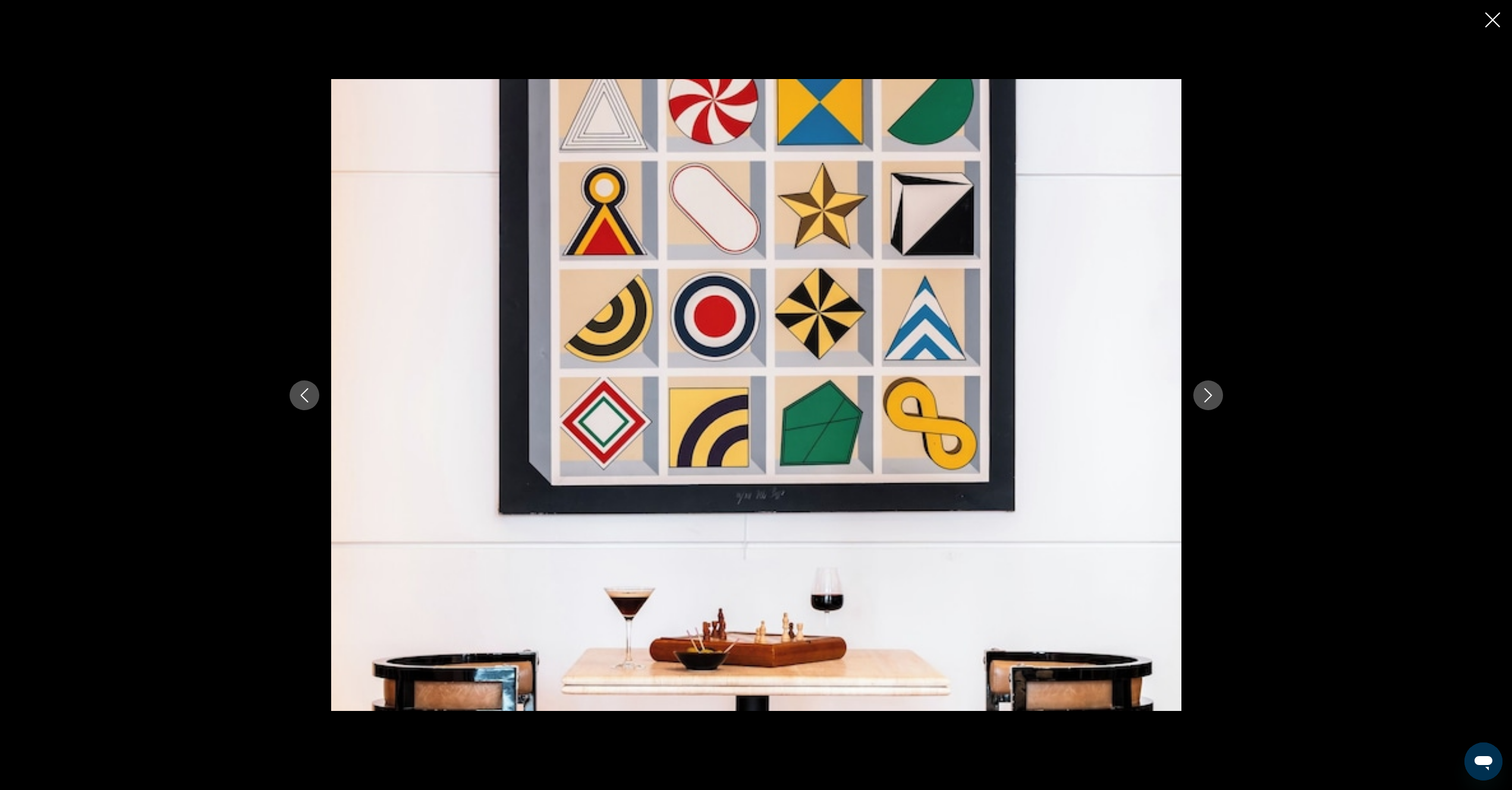
click at [1211, 397] on icon "Next image" at bounding box center [1208, 395] width 14 height 14
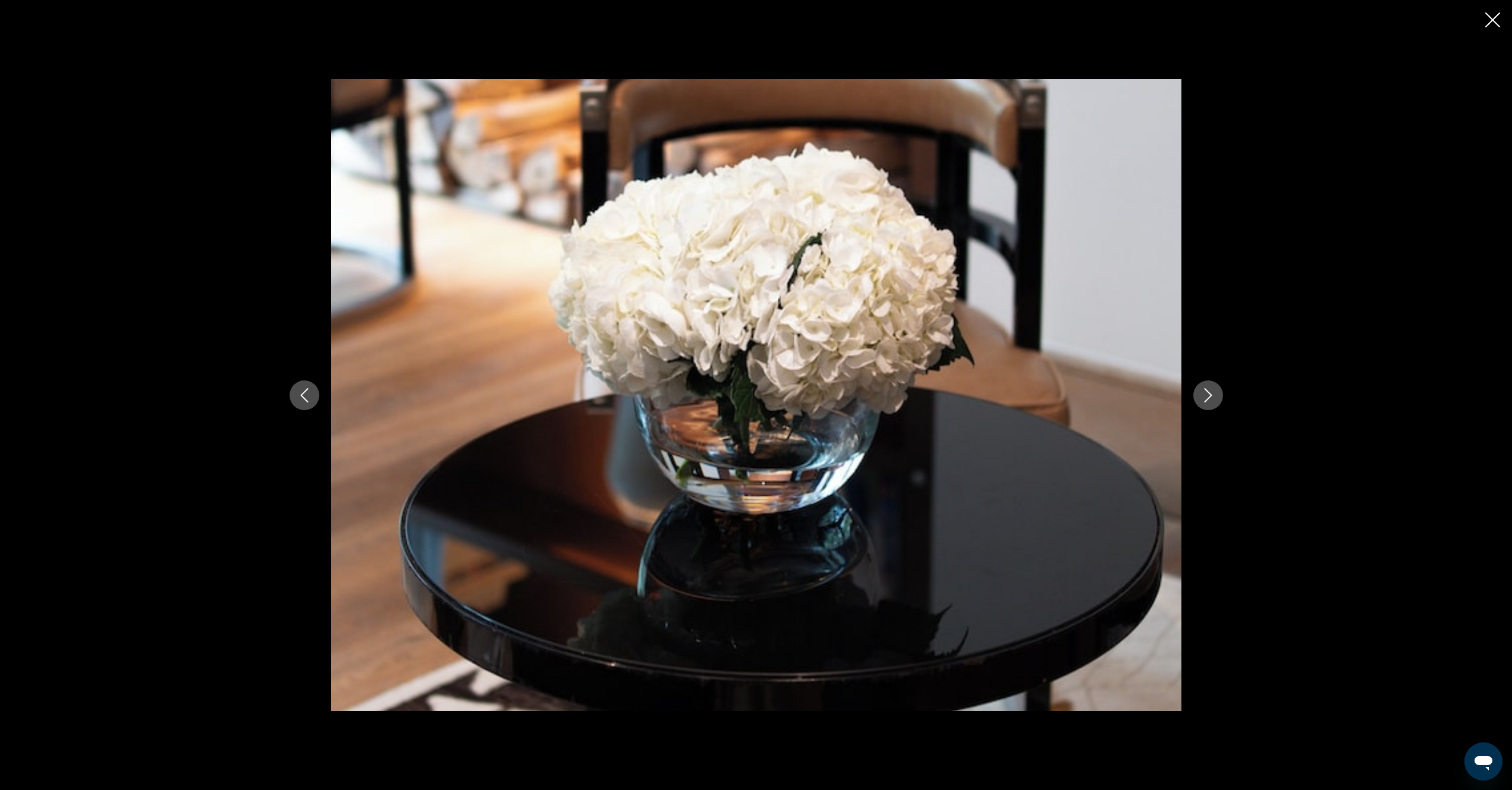
scroll to position [238, 0]
click at [1211, 398] on icon "Next image" at bounding box center [1208, 395] width 14 height 14
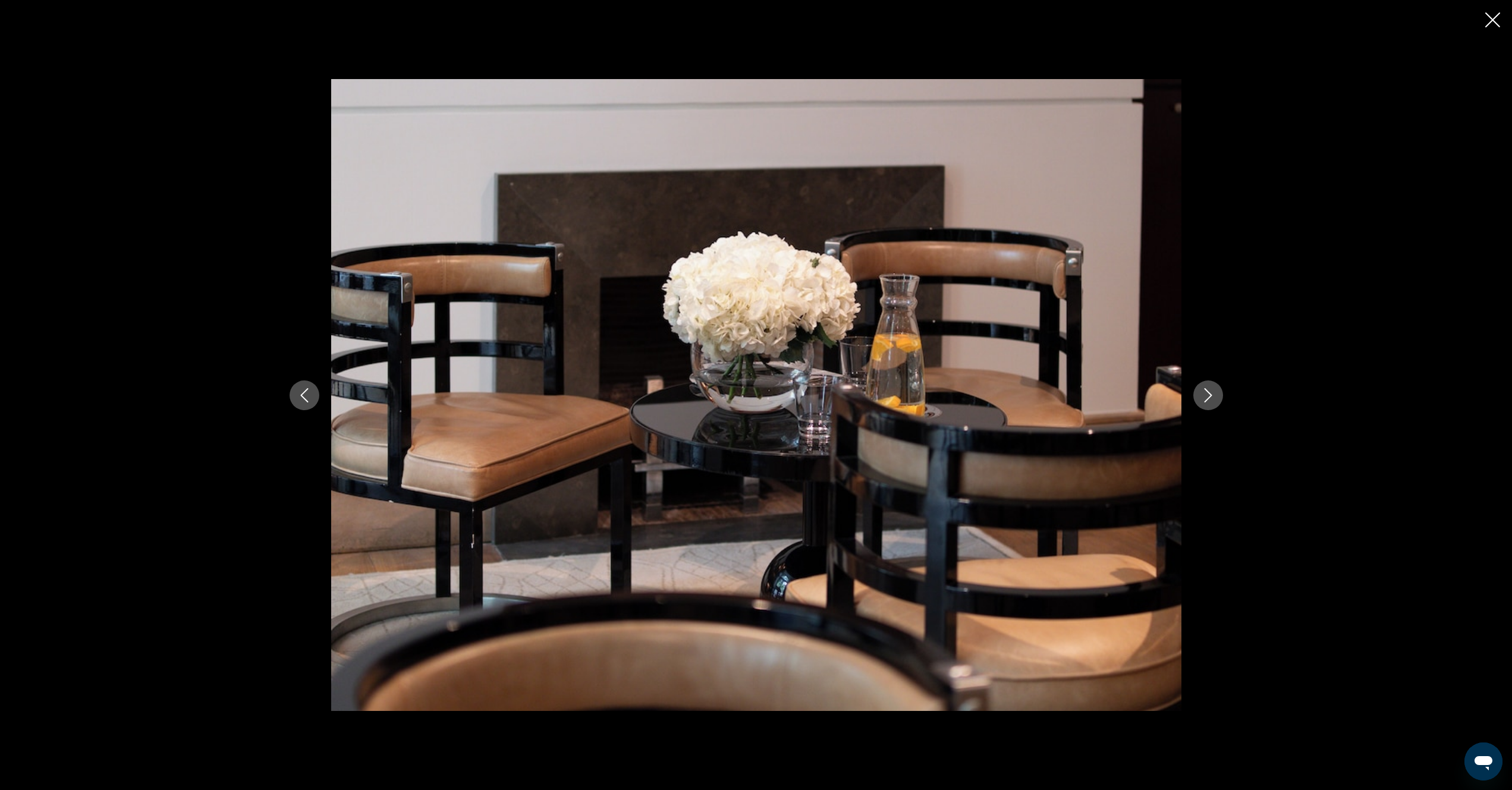
click at [1493, 17] on icon "Close slideshow" at bounding box center [1492, 20] width 15 height 15
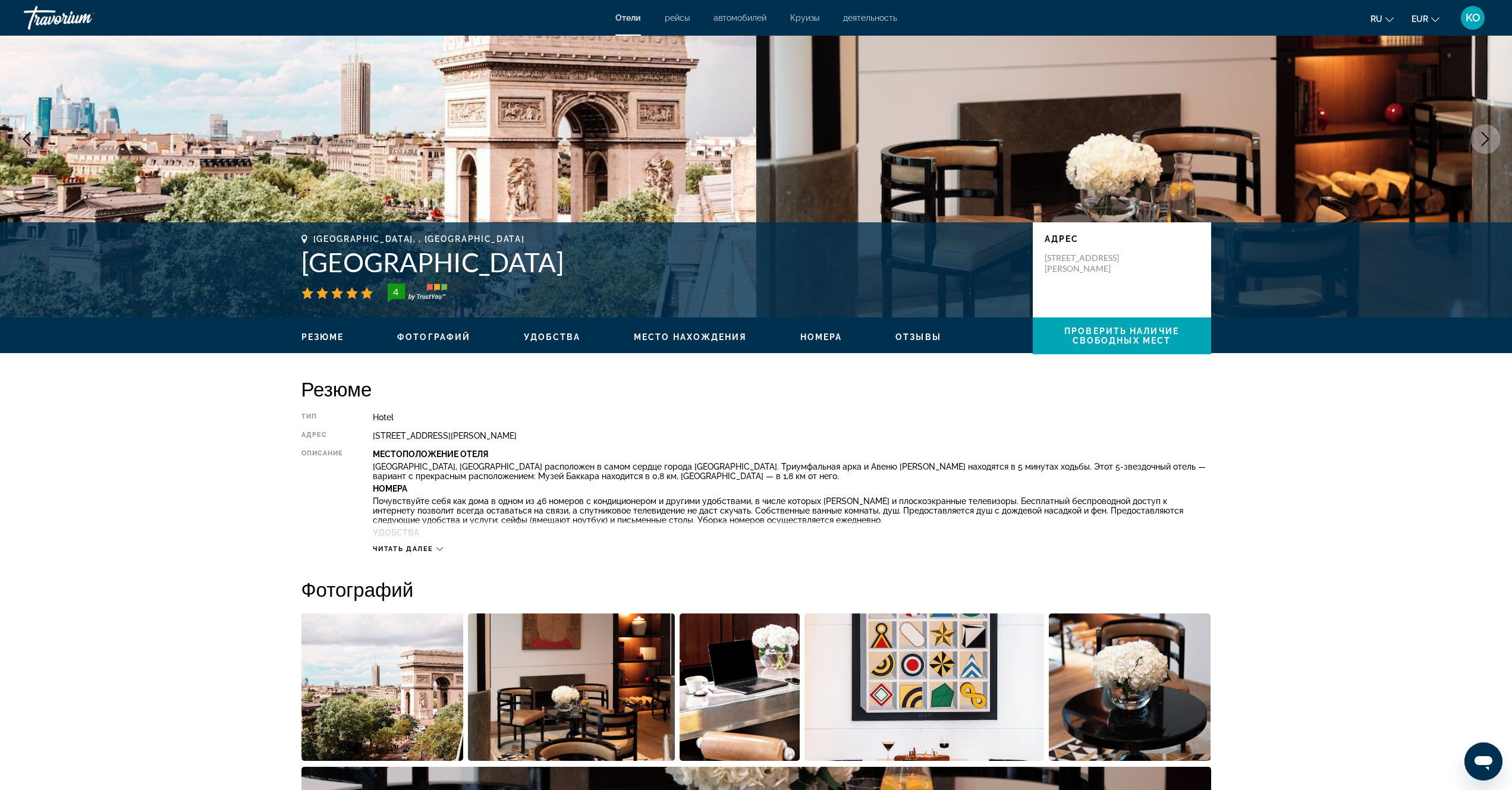
scroll to position [0, 0]
